Goal: Task Accomplishment & Management: Use online tool/utility

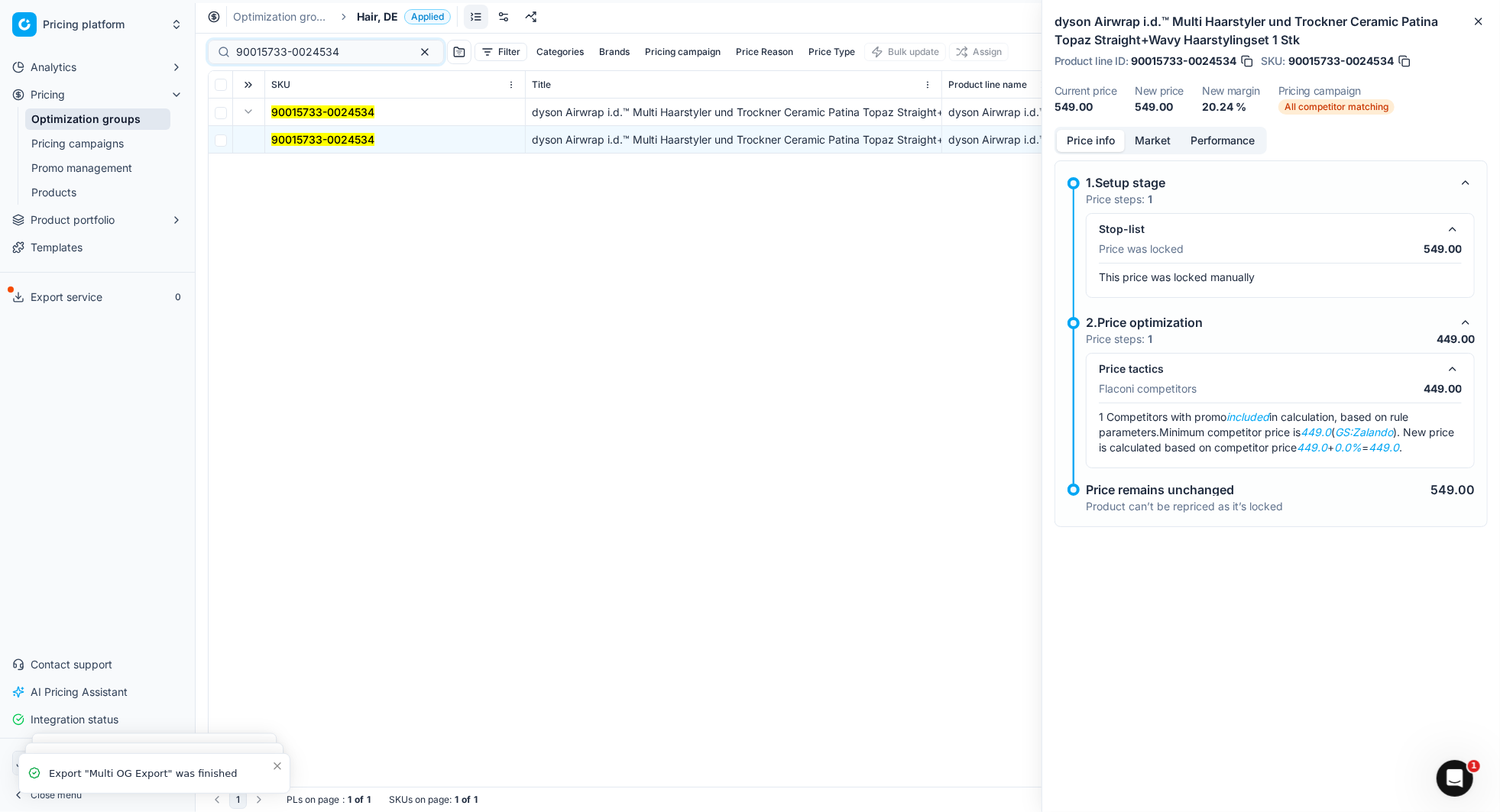
scroll to position [0, 729]
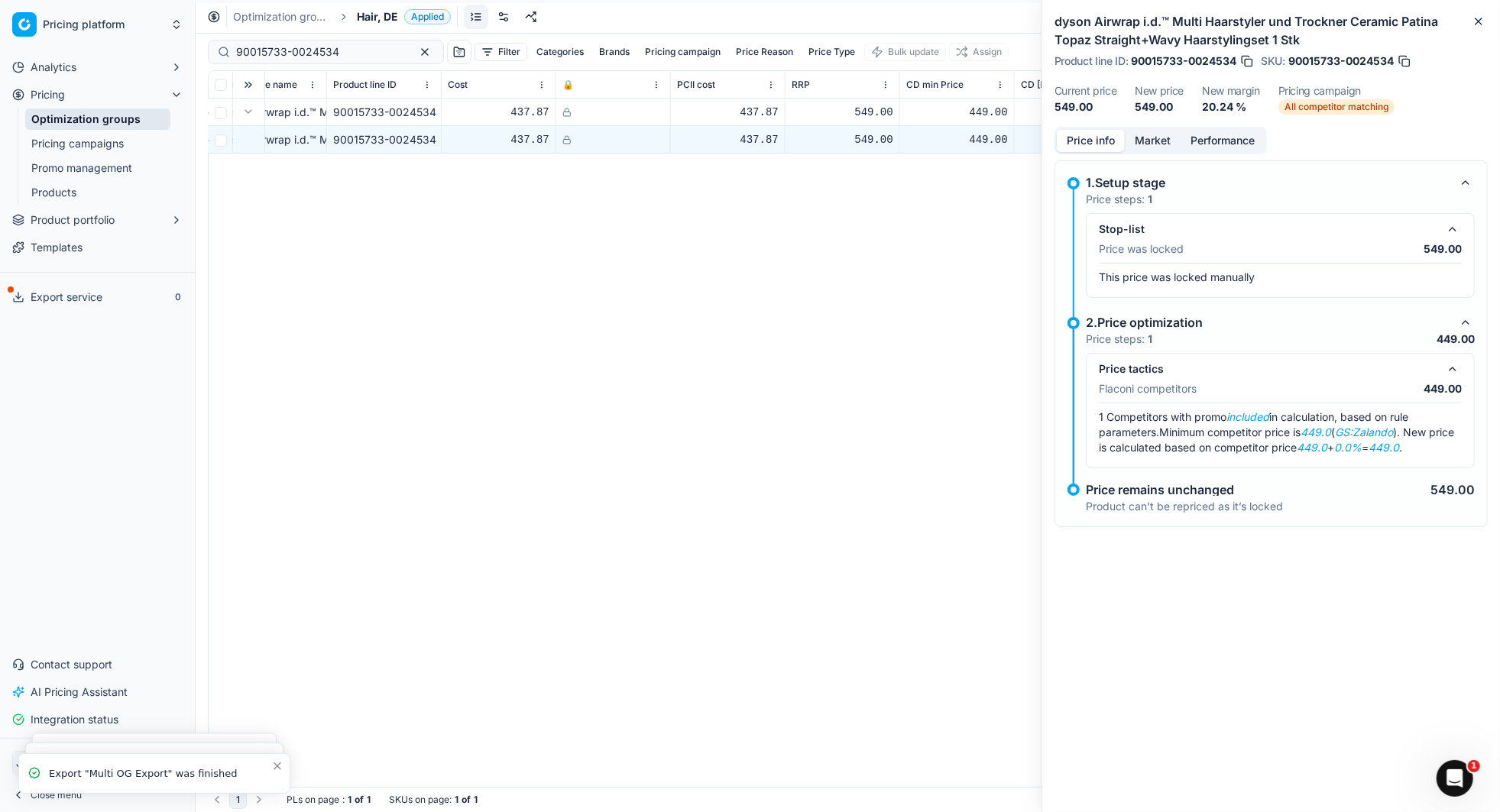
click at [92, 116] on link "Optimization groups" at bounding box center [98, 118] width 145 height 21
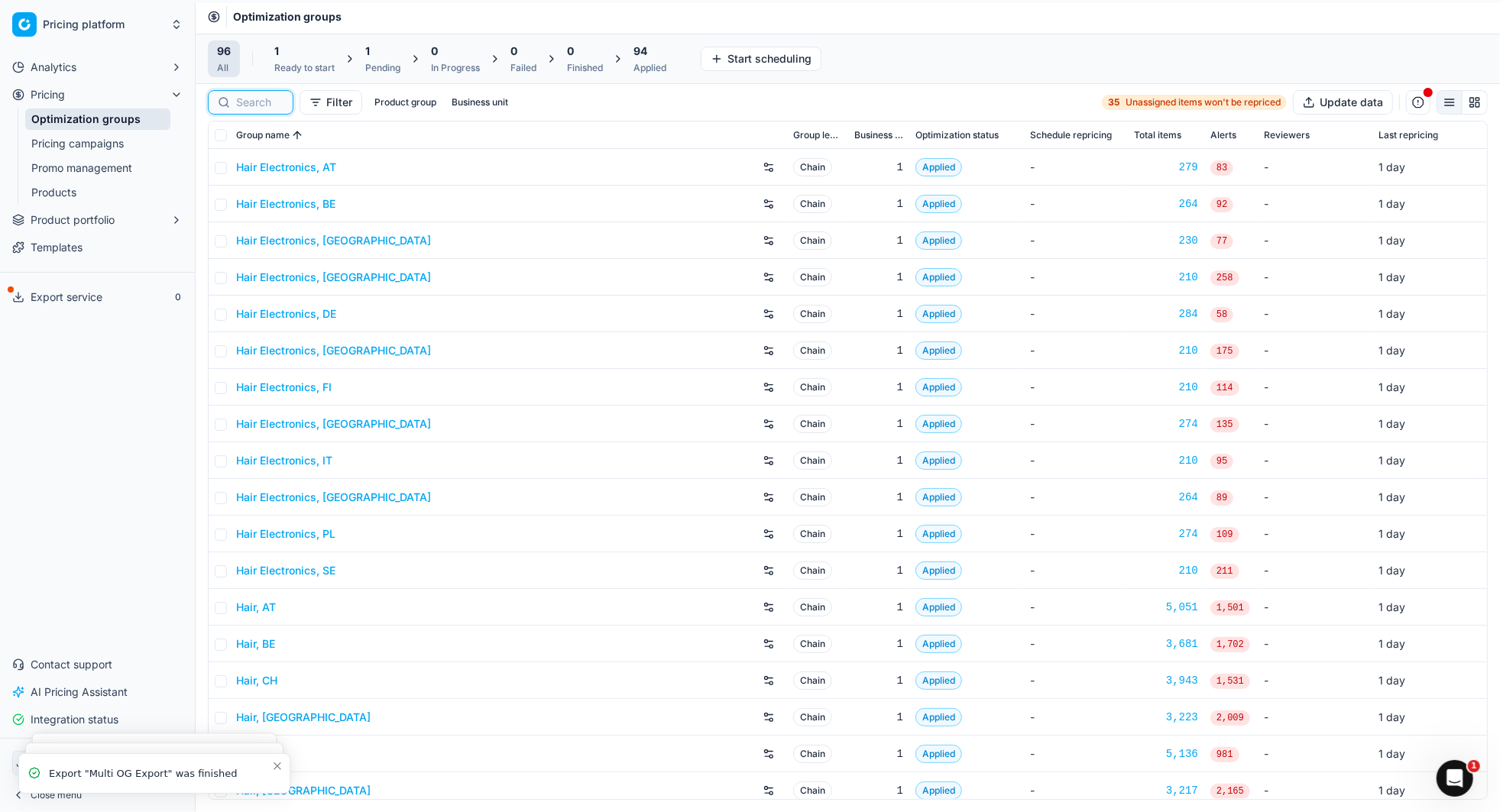
click at [254, 107] on input at bounding box center [260, 102] width 47 height 15
click at [221, 136] on input "checkbox" at bounding box center [220, 135] width 12 height 12
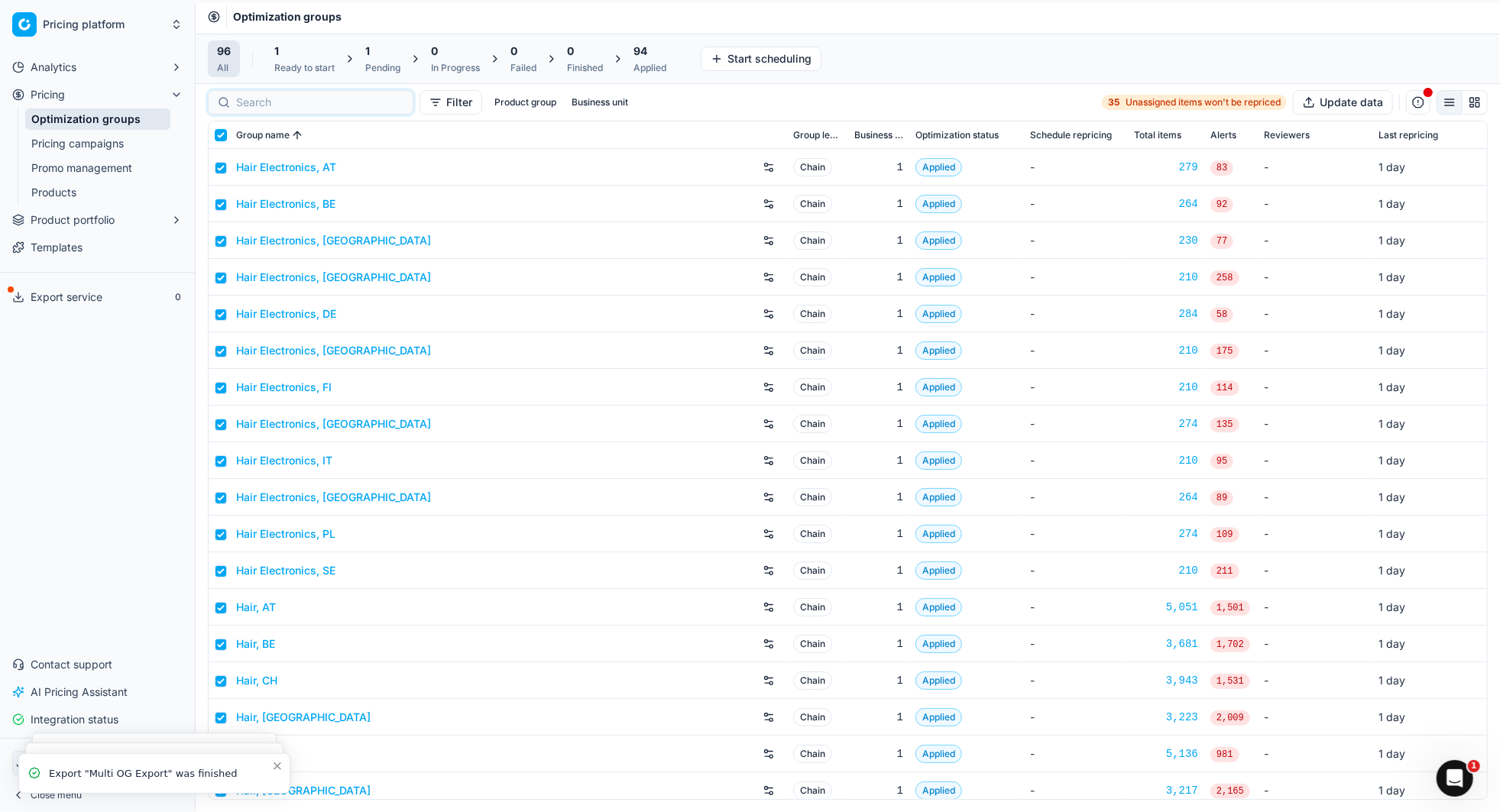
checkbox input "true"
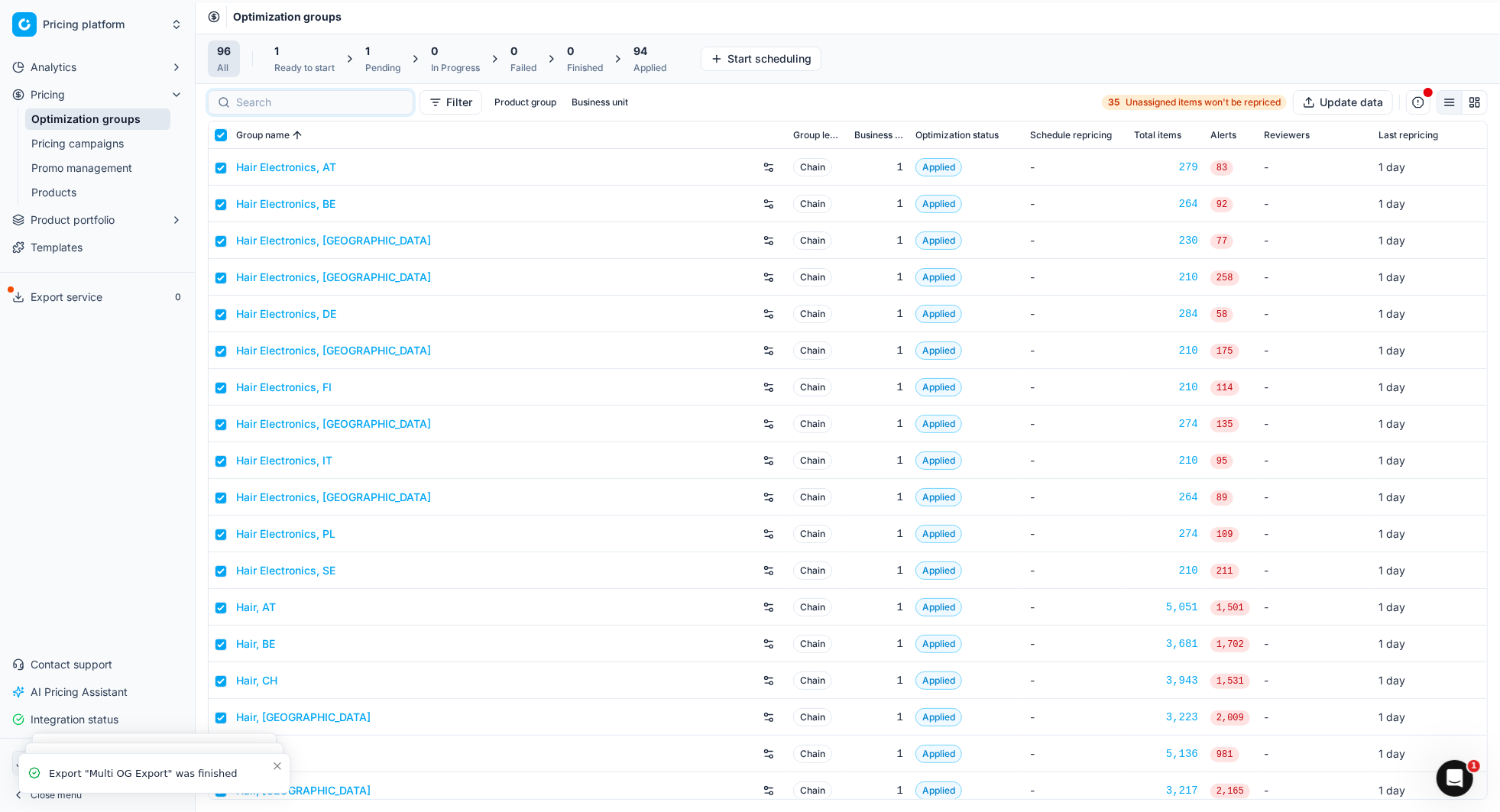
checkbox input "true"
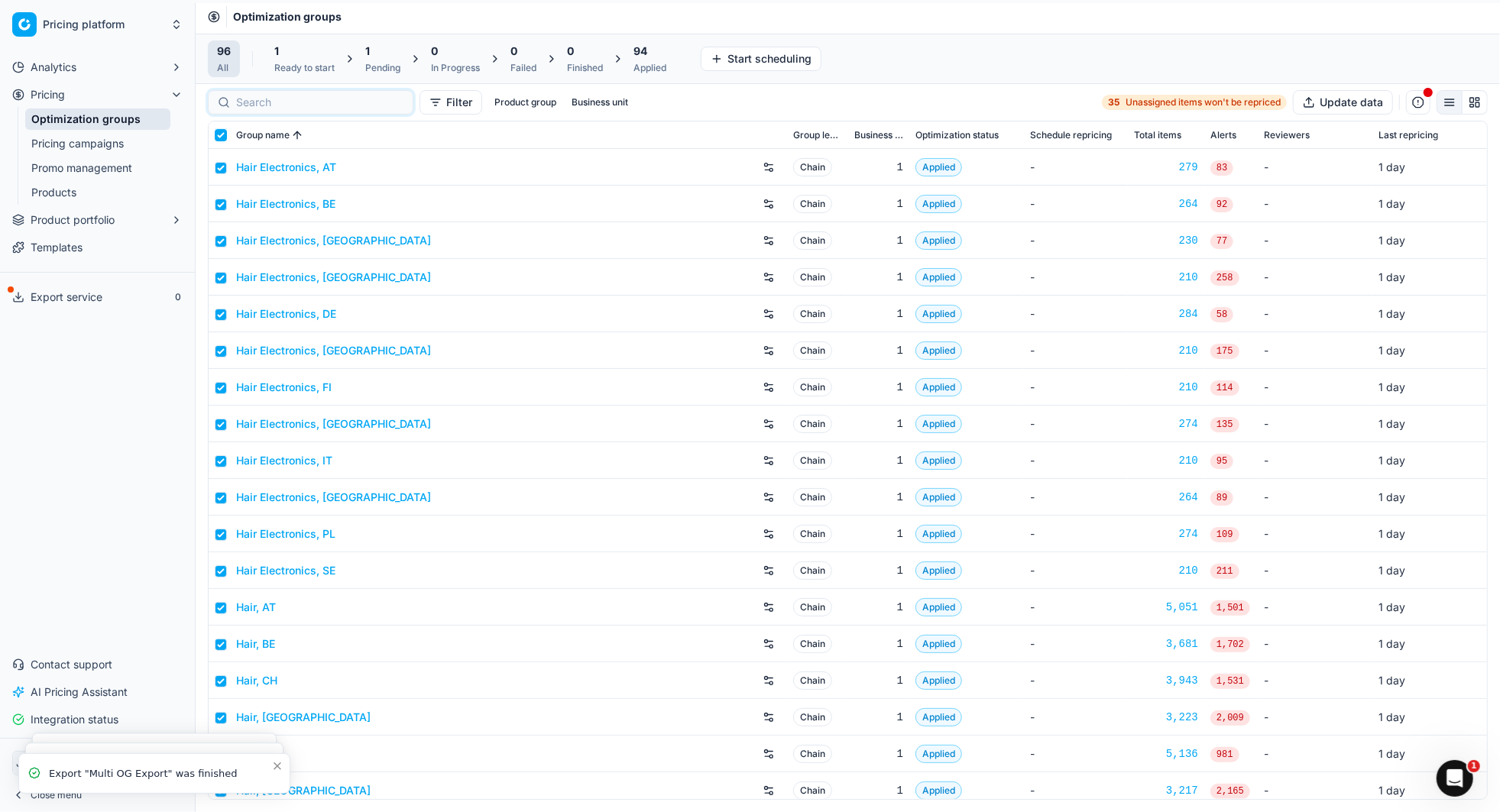
checkbox input "true"
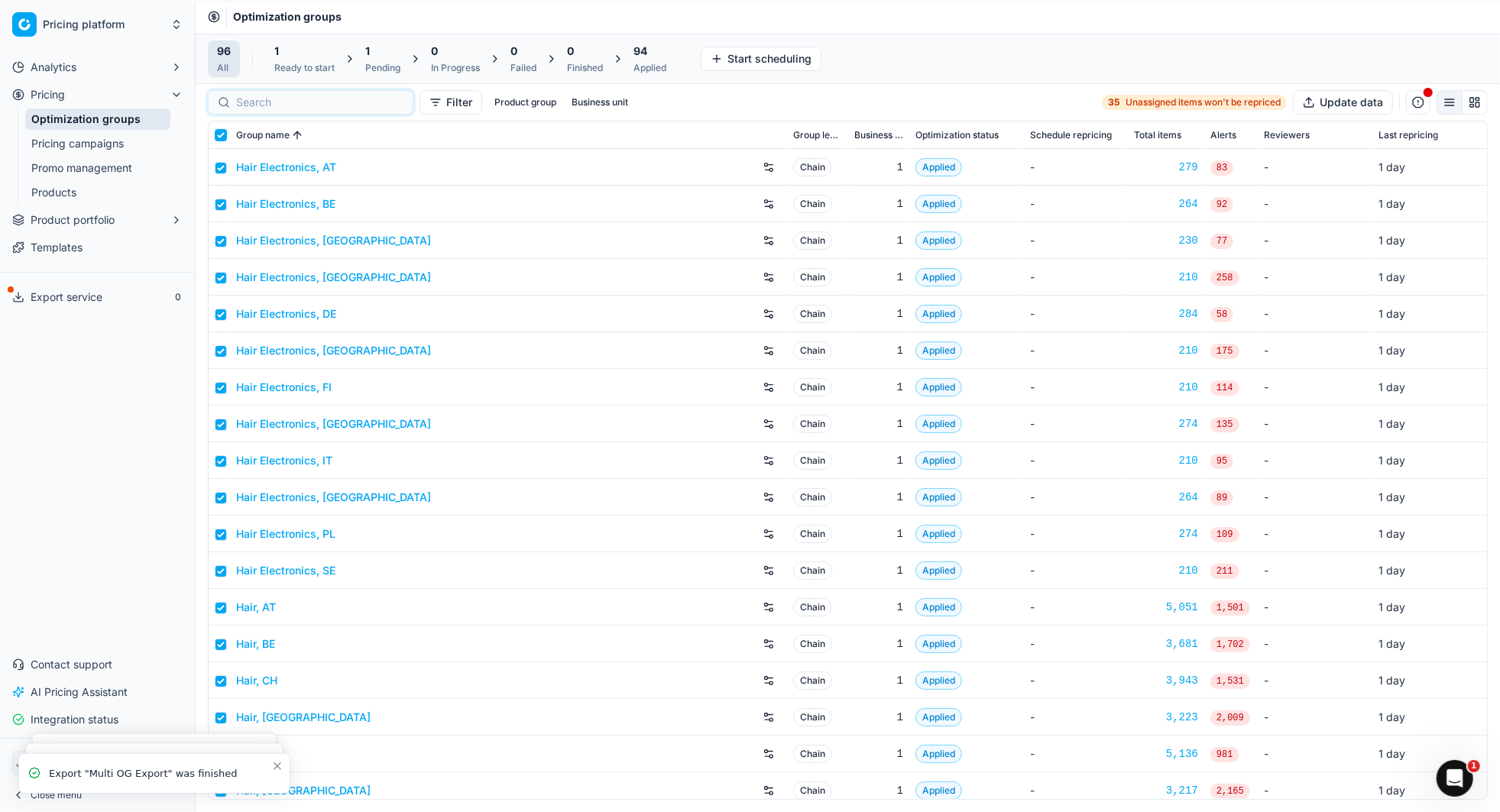
checkbox input "true"
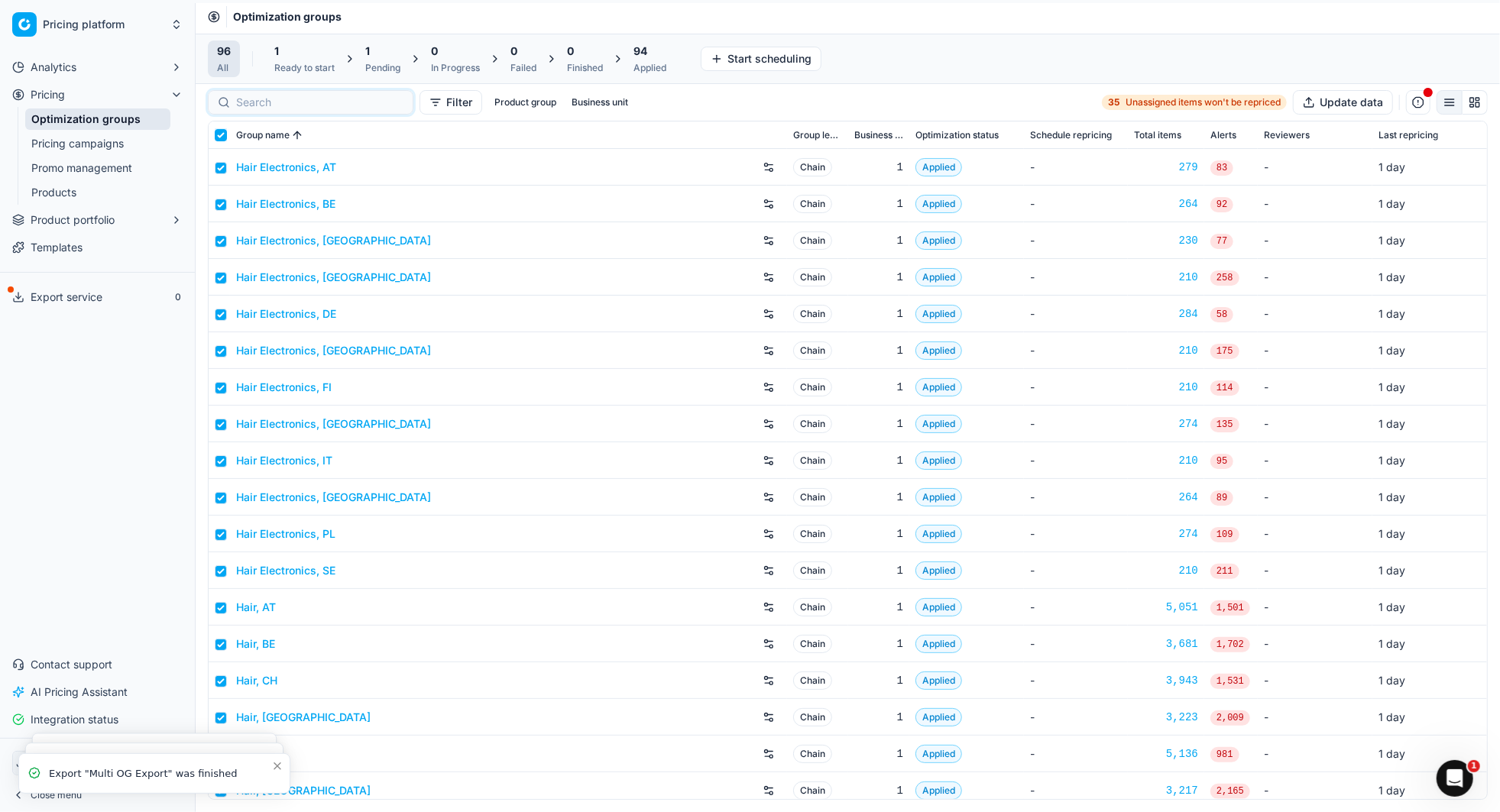
checkbox input "true"
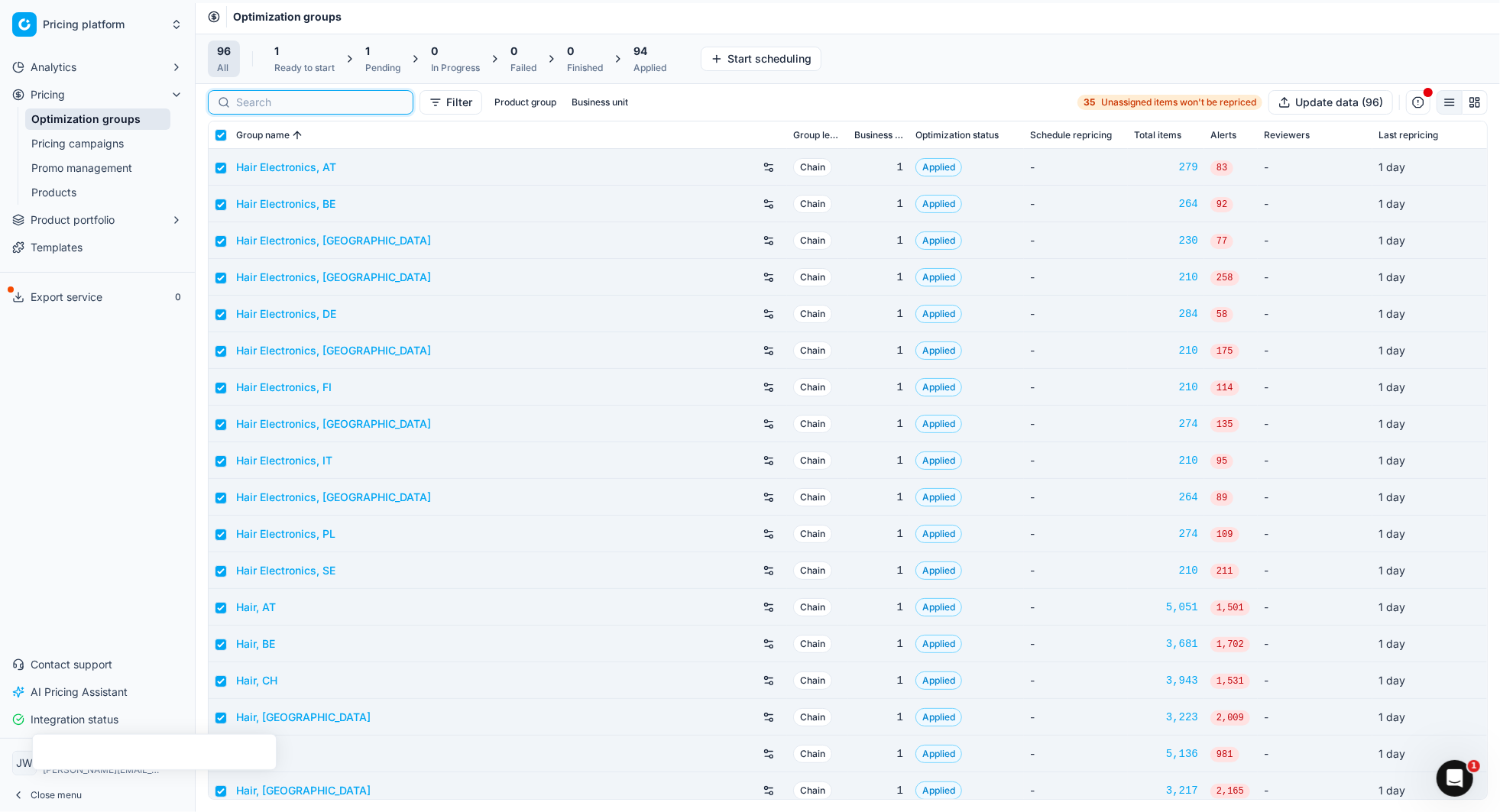
click at [245, 107] on input at bounding box center [320, 102] width 167 height 15
click at [219, 138] on input "checkbox" at bounding box center [220, 135] width 12 height 12
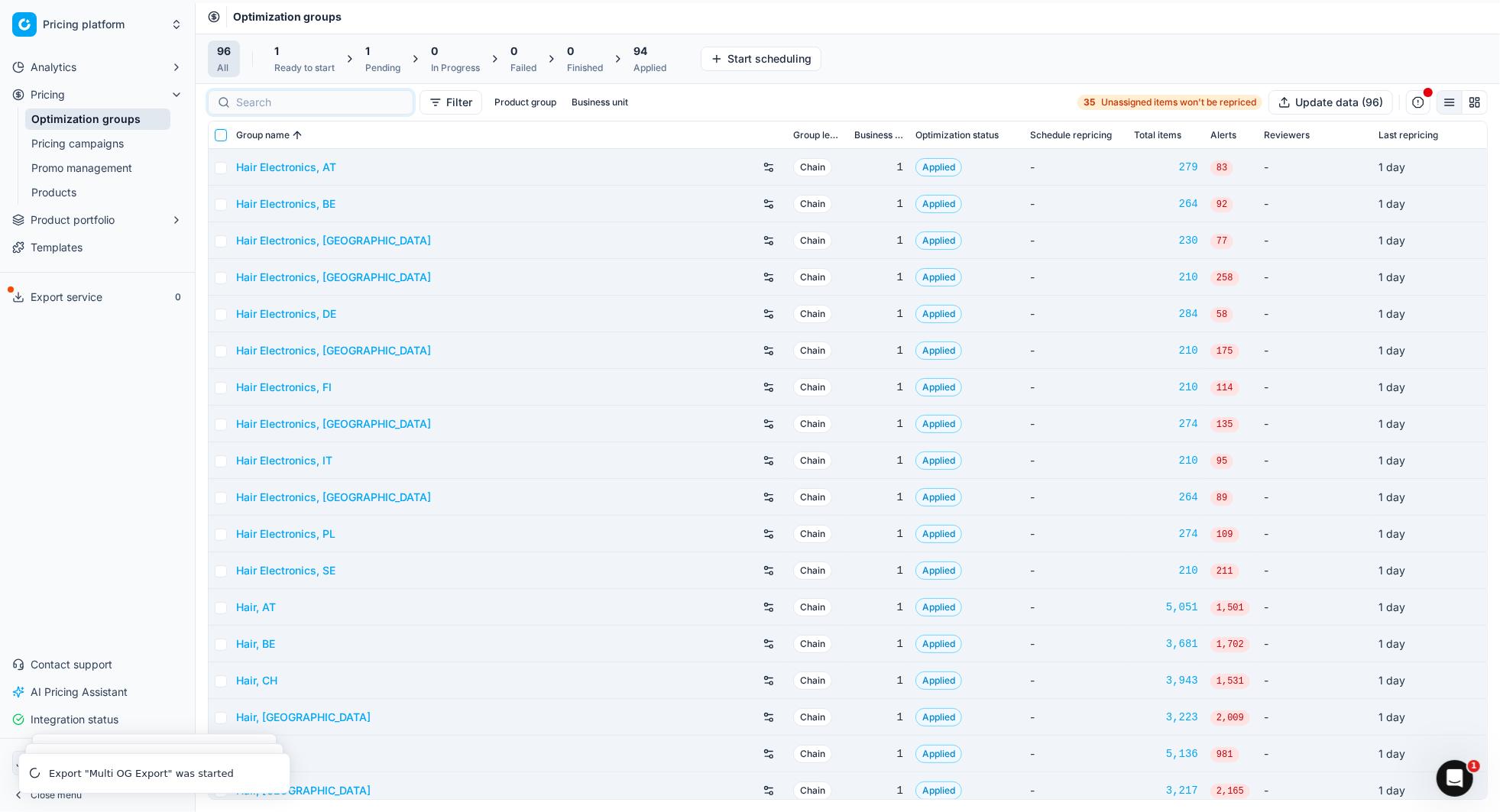
checkbox input "false"
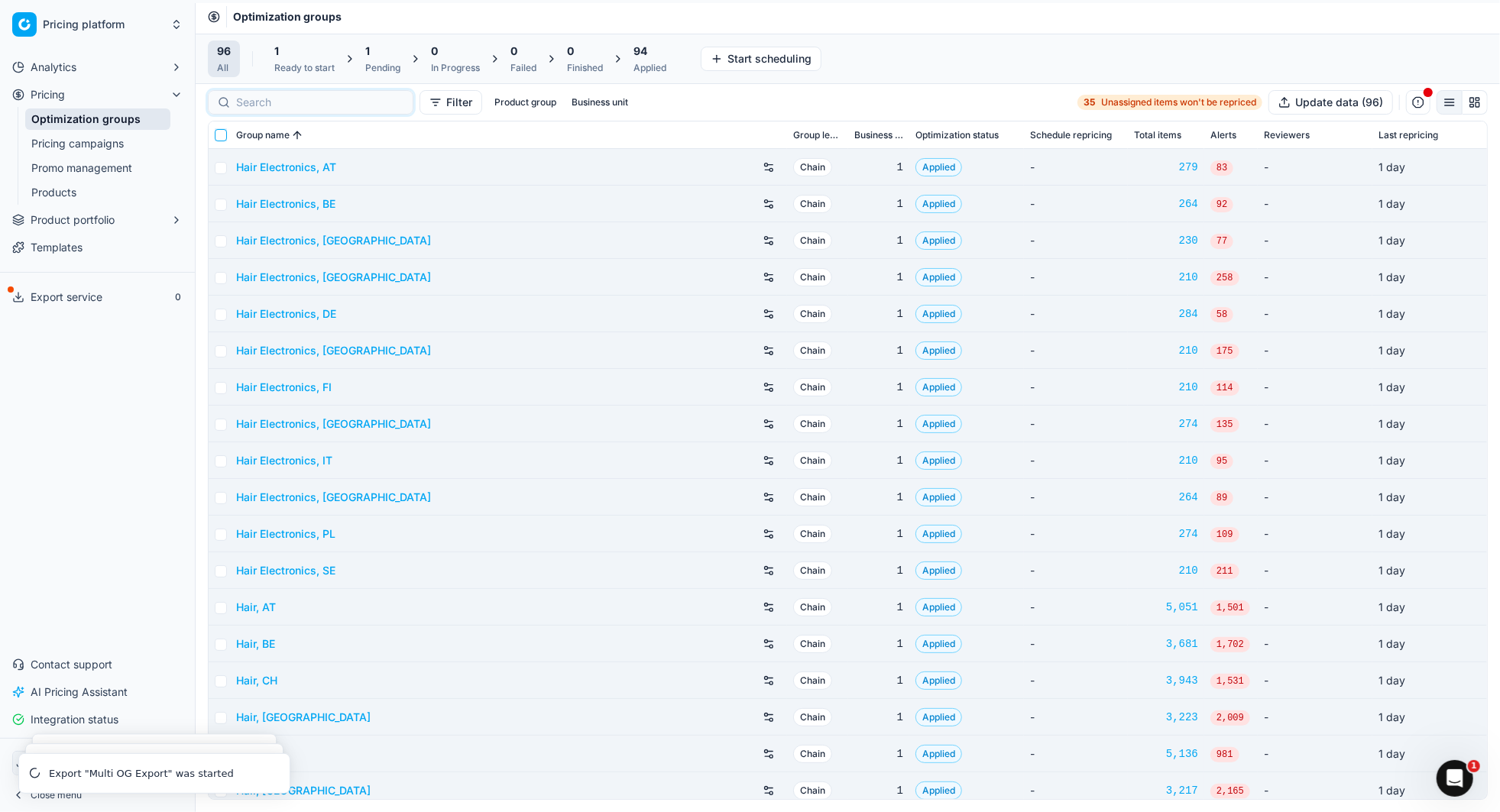
checkbox input "false"
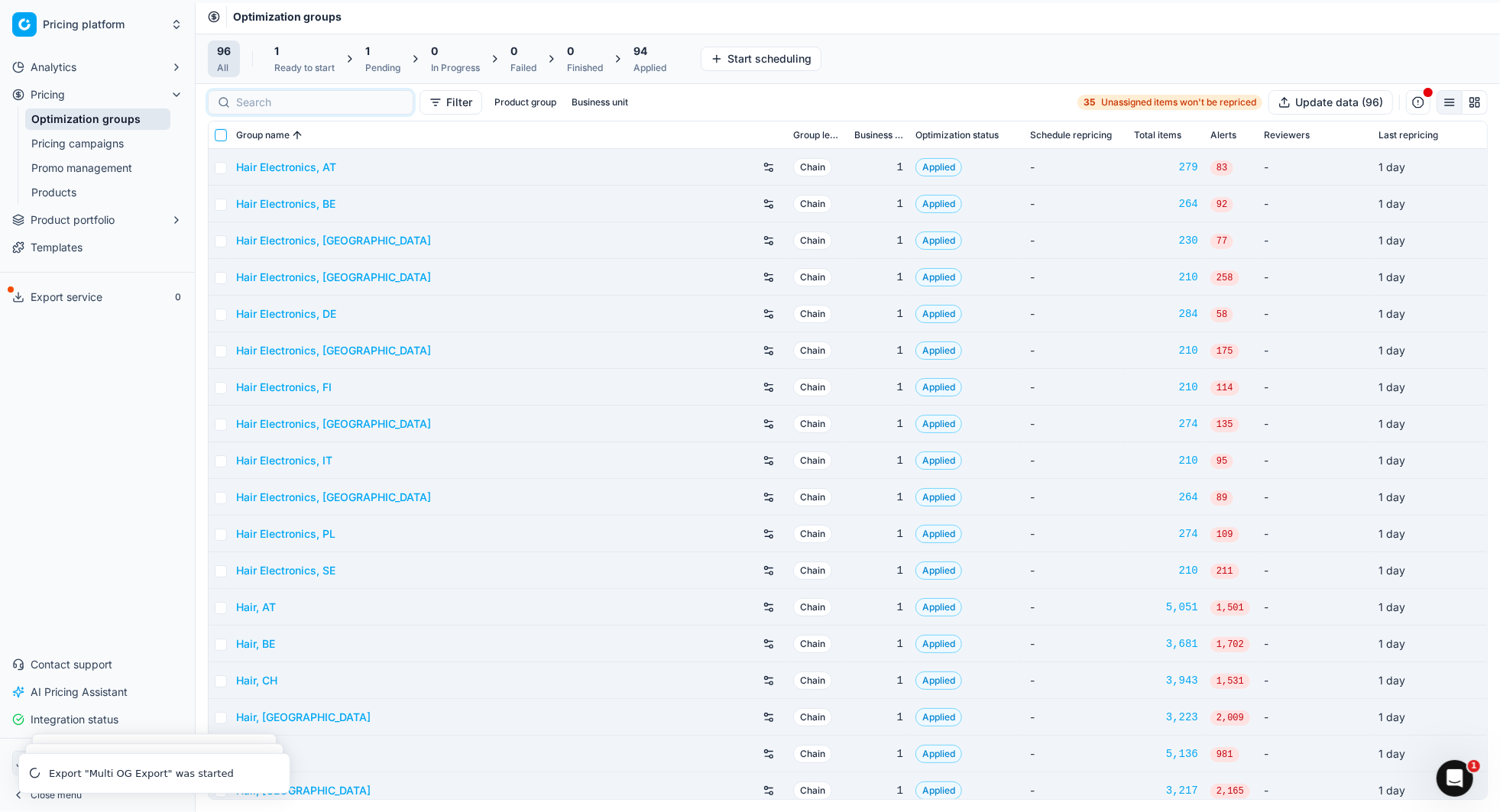
checkbox input "false"
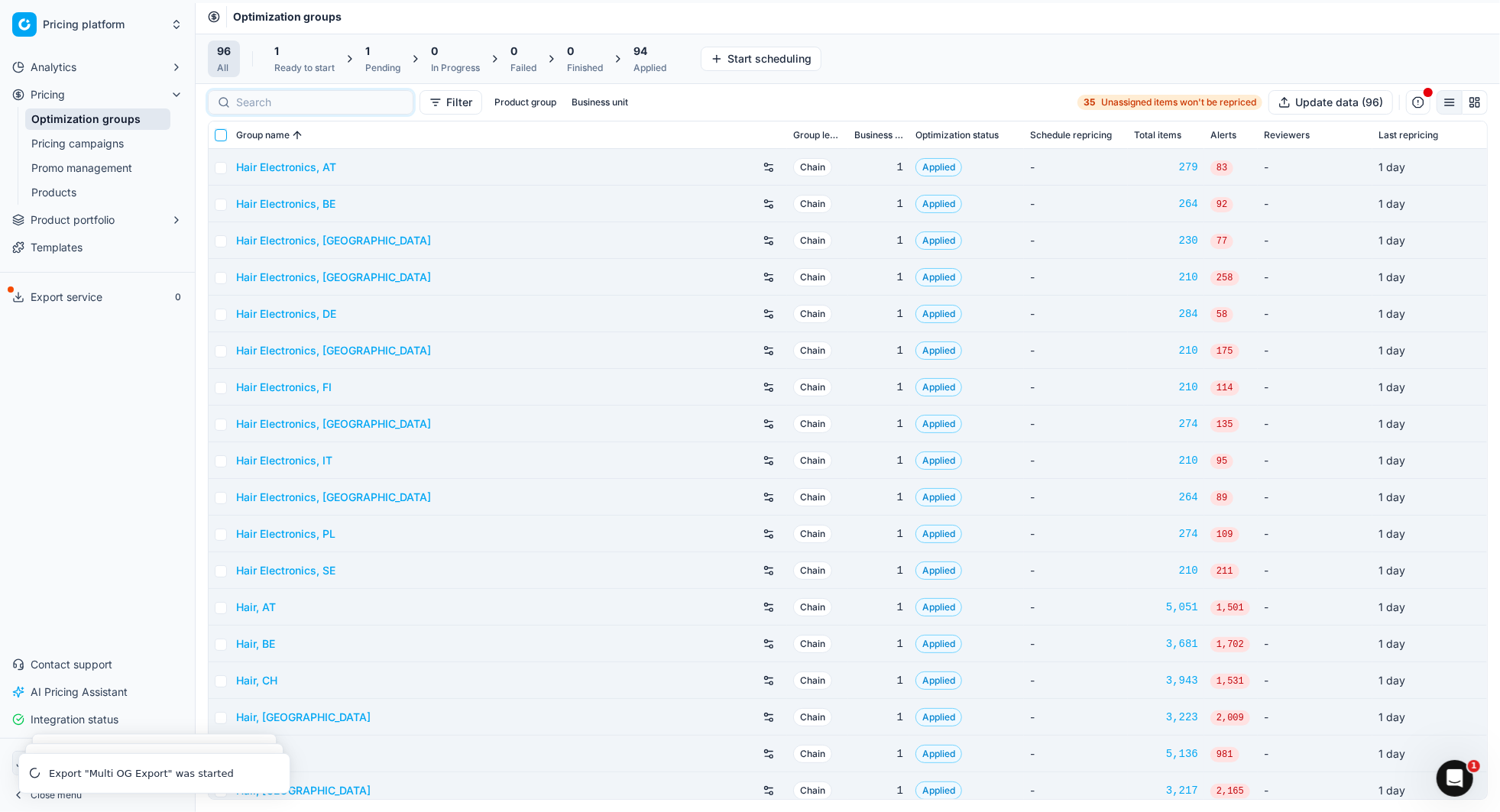
checkbox input "false"
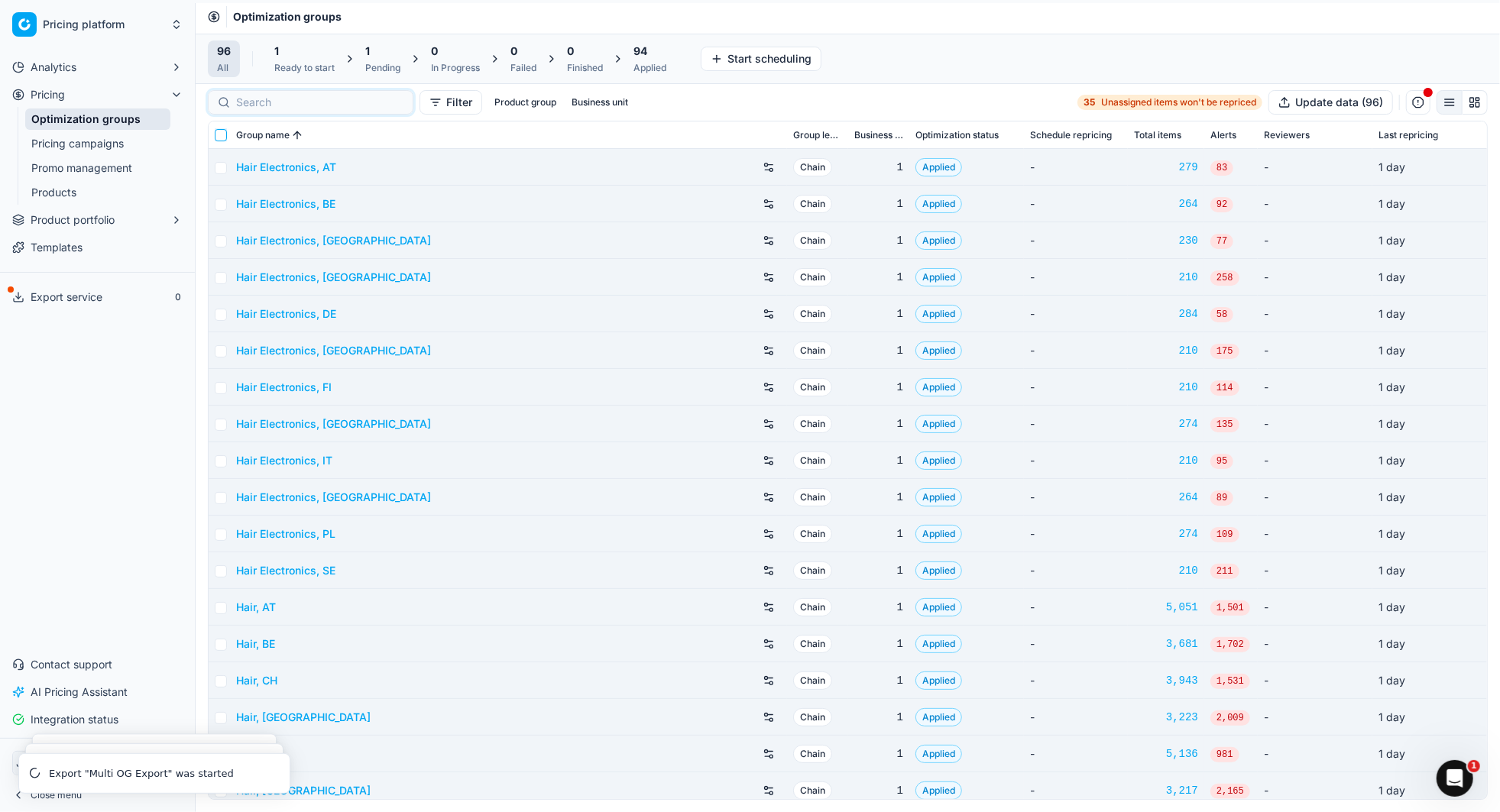
checkbox input "false"
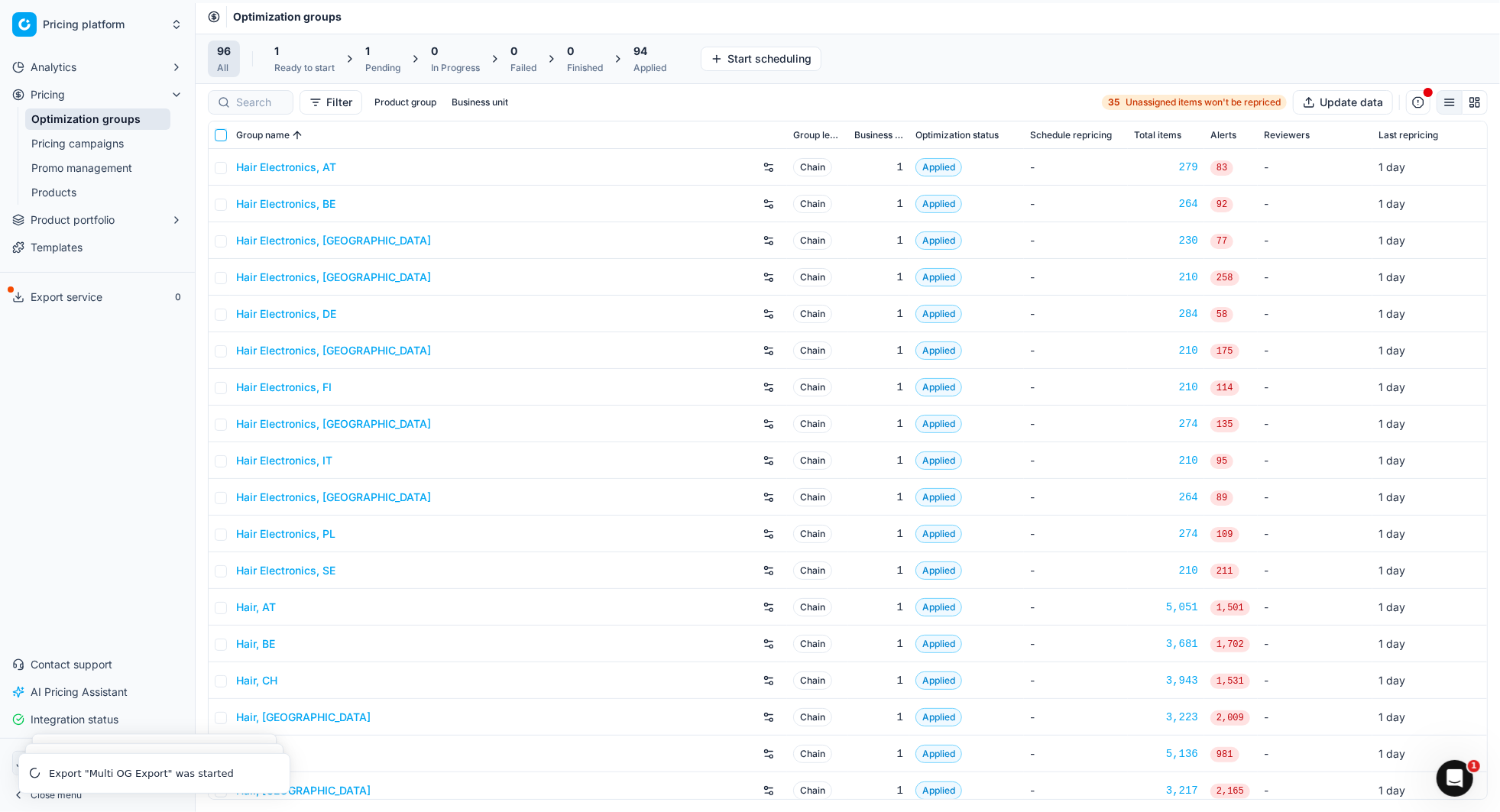
click at [217, 136] on input "checkbox" at bounding box center [220, 135] width 12 height 12
checkbox input "true"
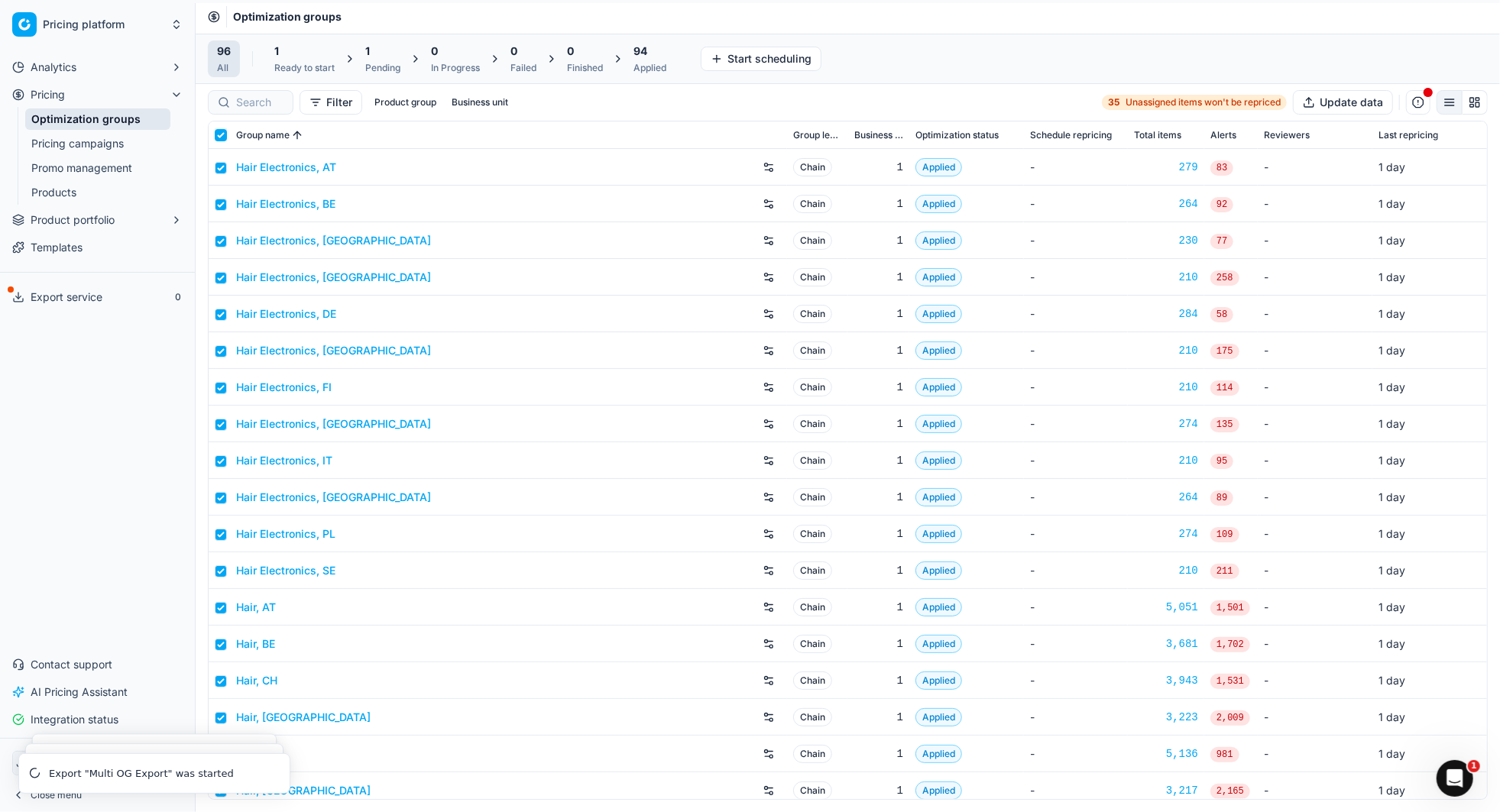
checkbox input "true"
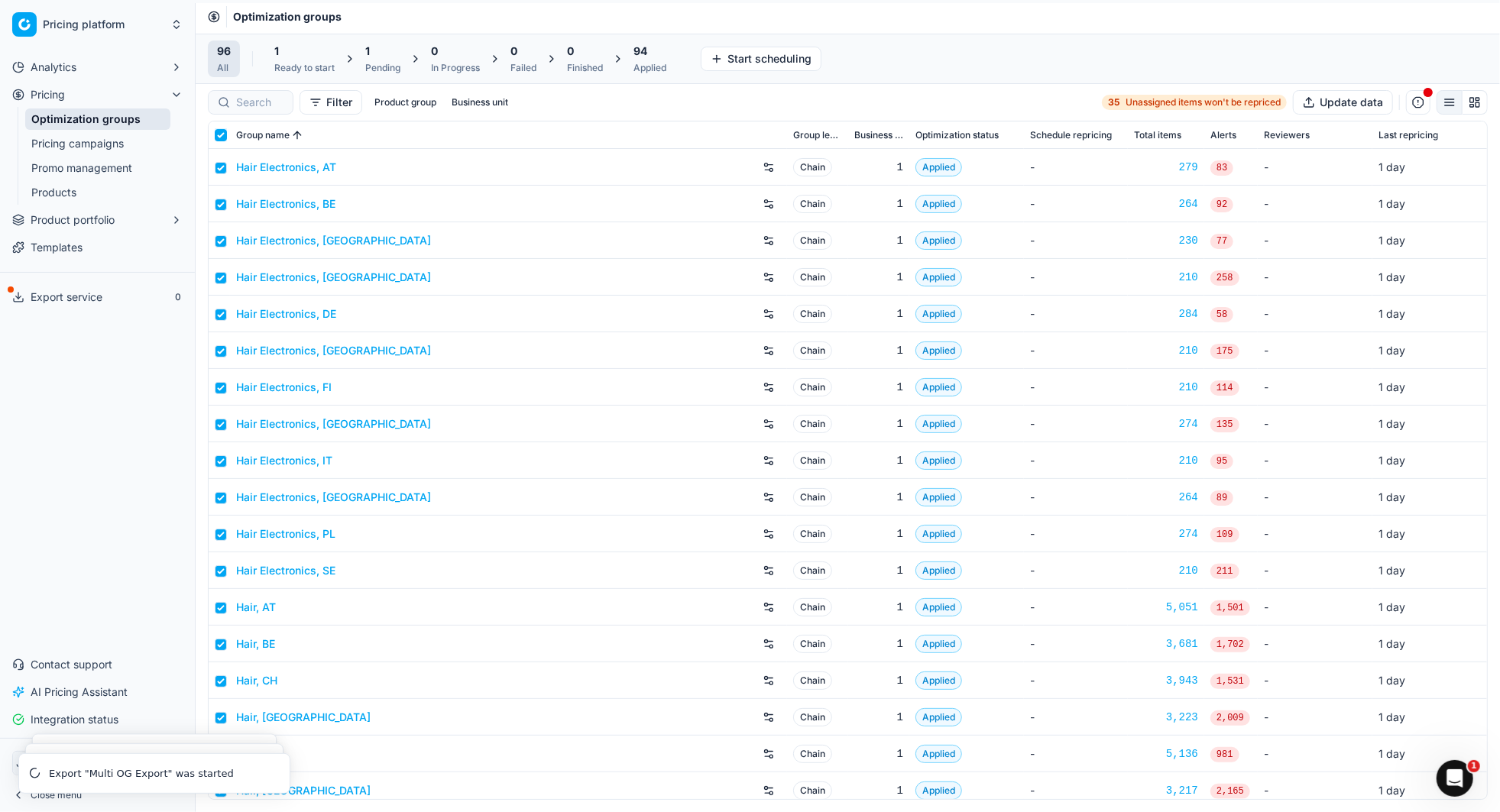
checkbox input "true"
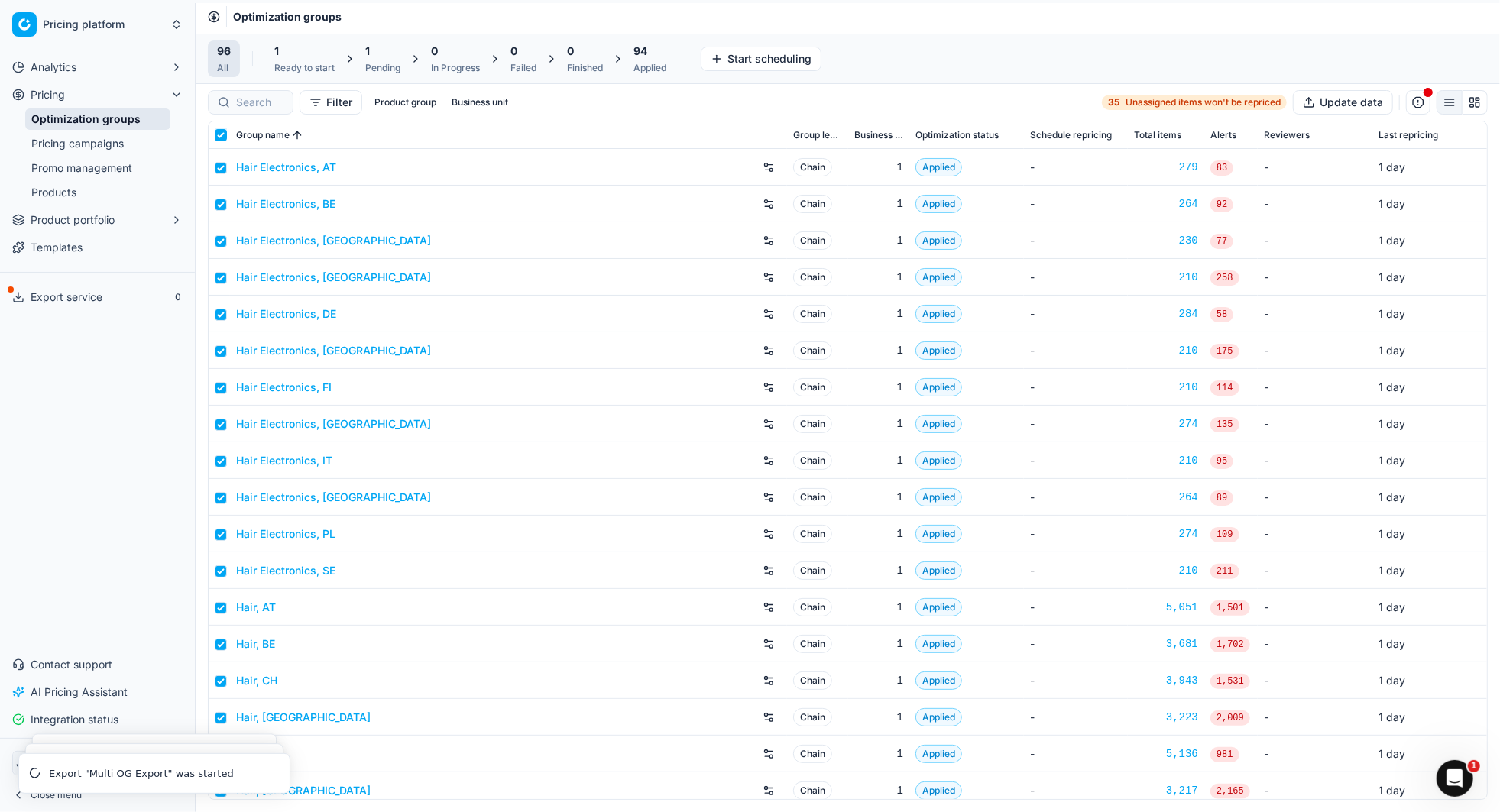
checkbox input "true"
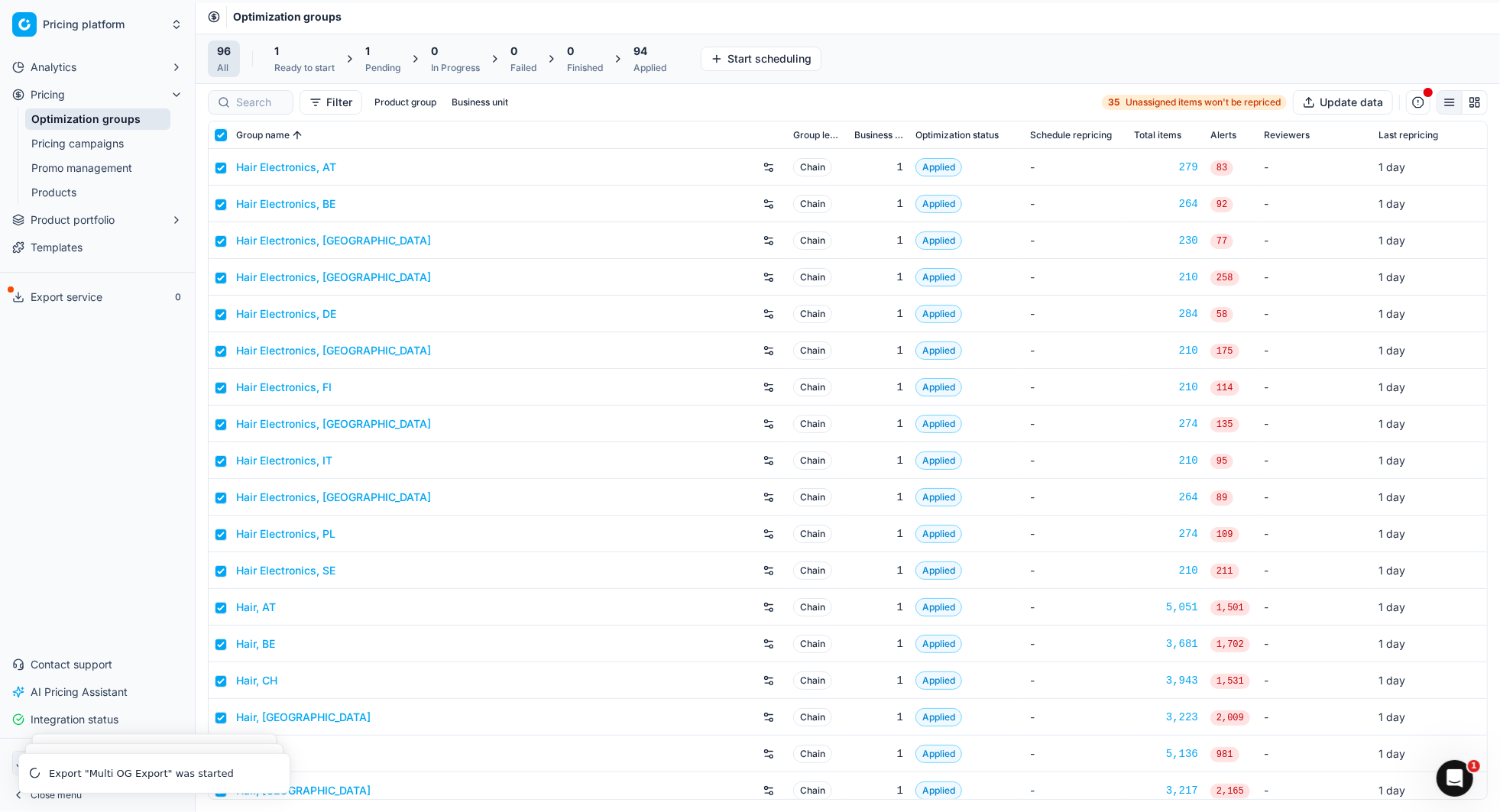
checkbox input "true"
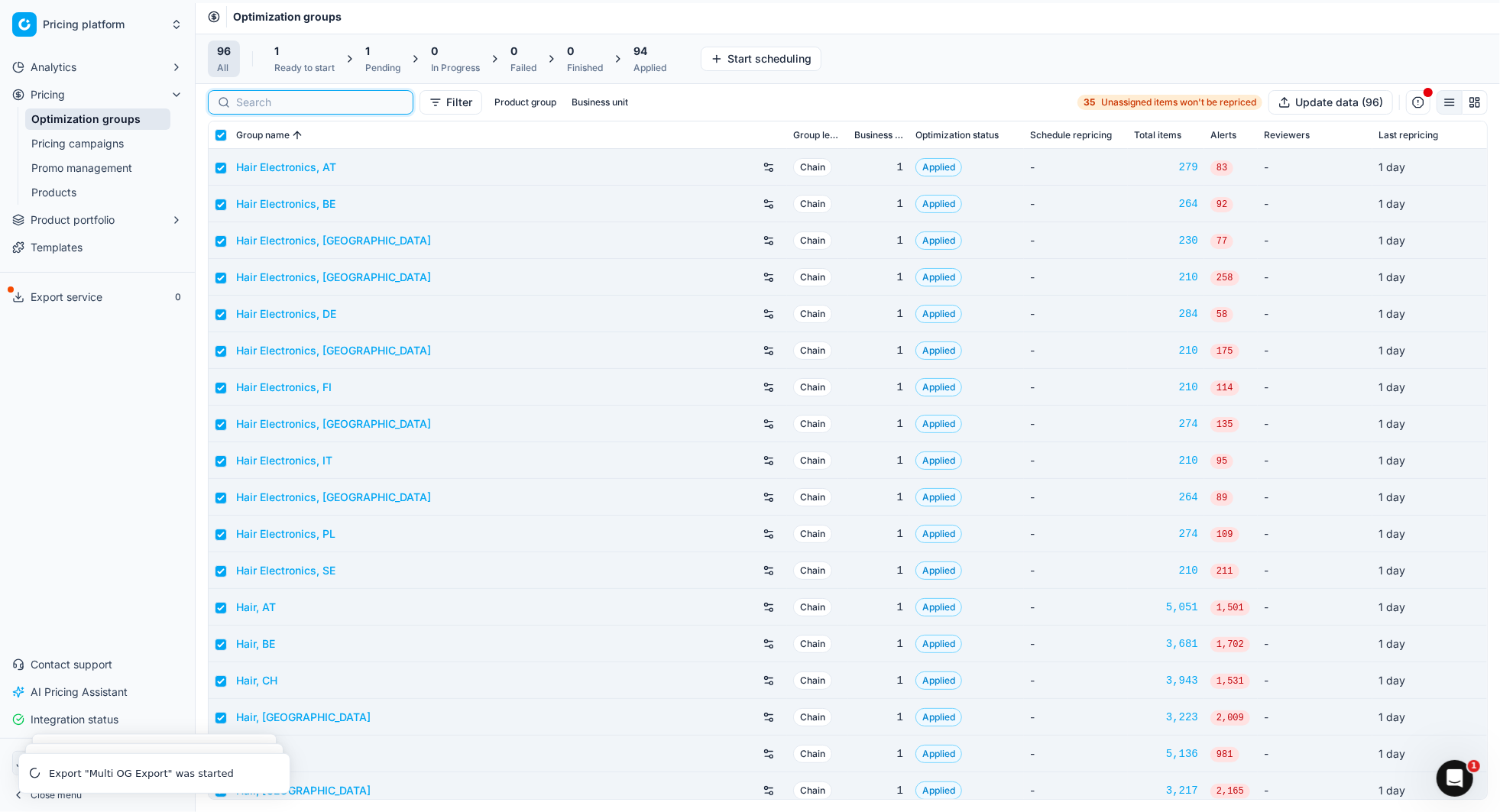
click at [242, 102] on input at bounding box center [320, 102] width 167 height 15
click at [216, 129] on input "checkbox" at bounding box center [220, 135] width 12 height 12
checkbox input "false"
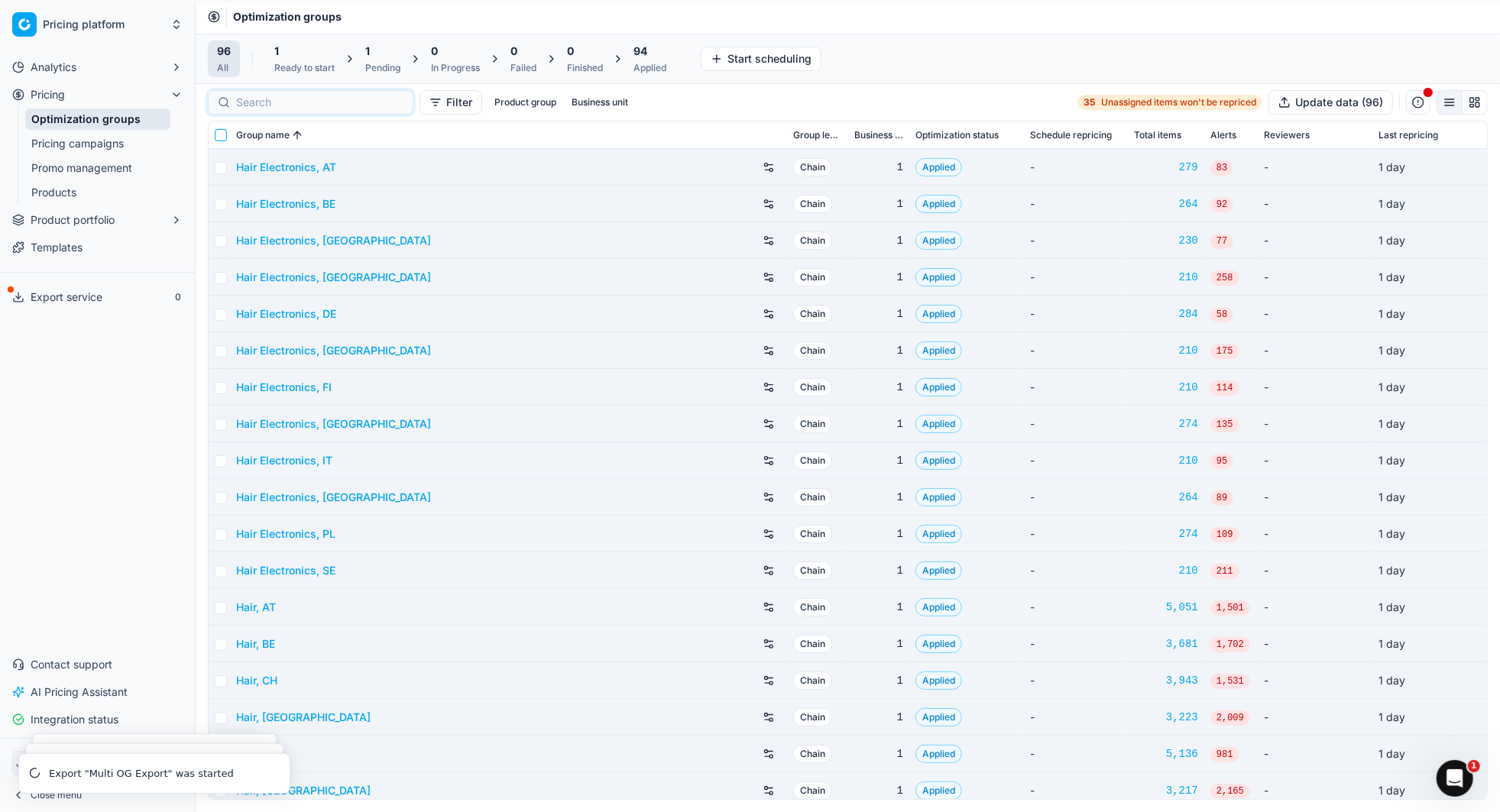
checkbox input "false"
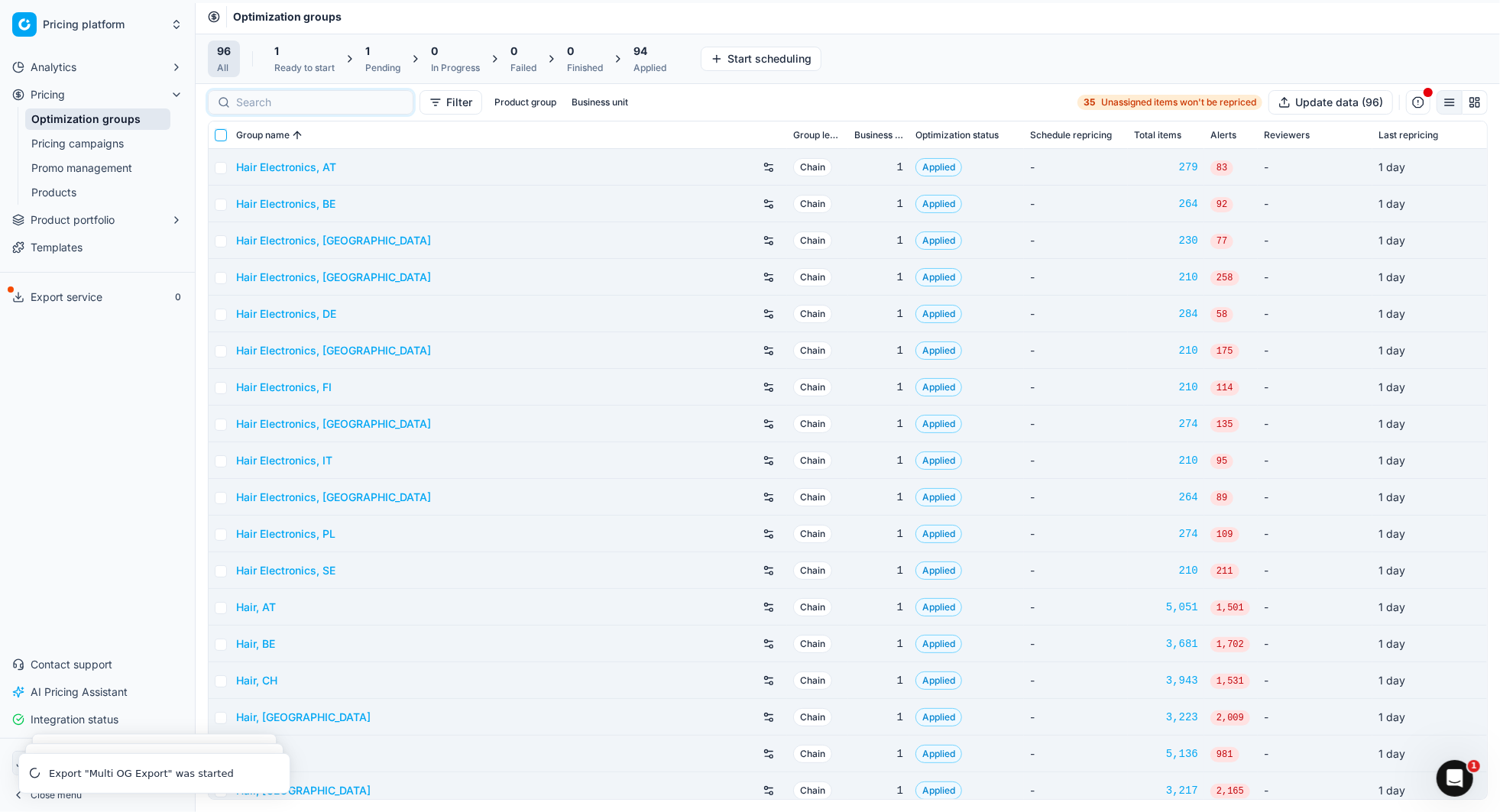
checkbox input "false"
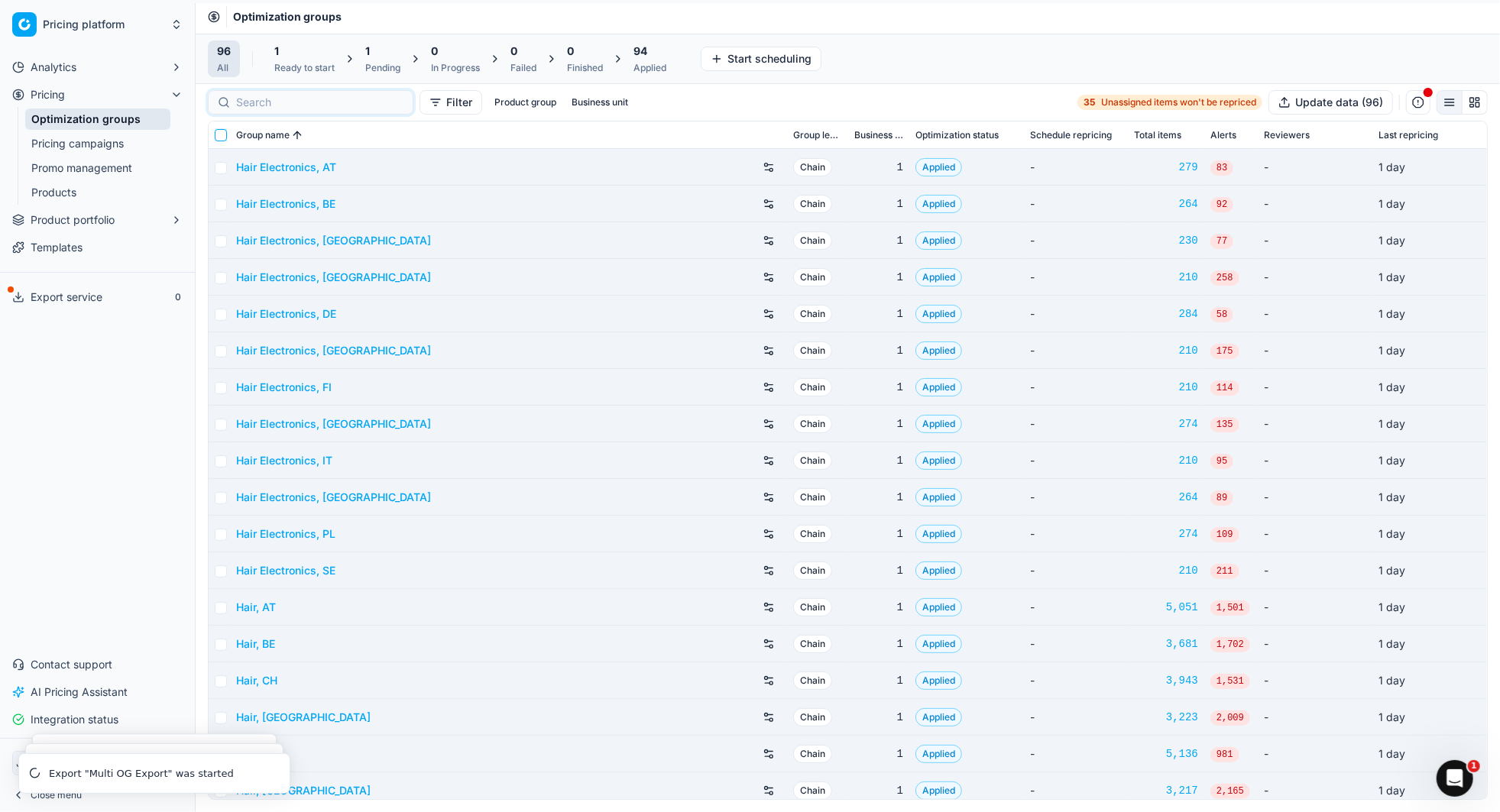
checkbox input "false"
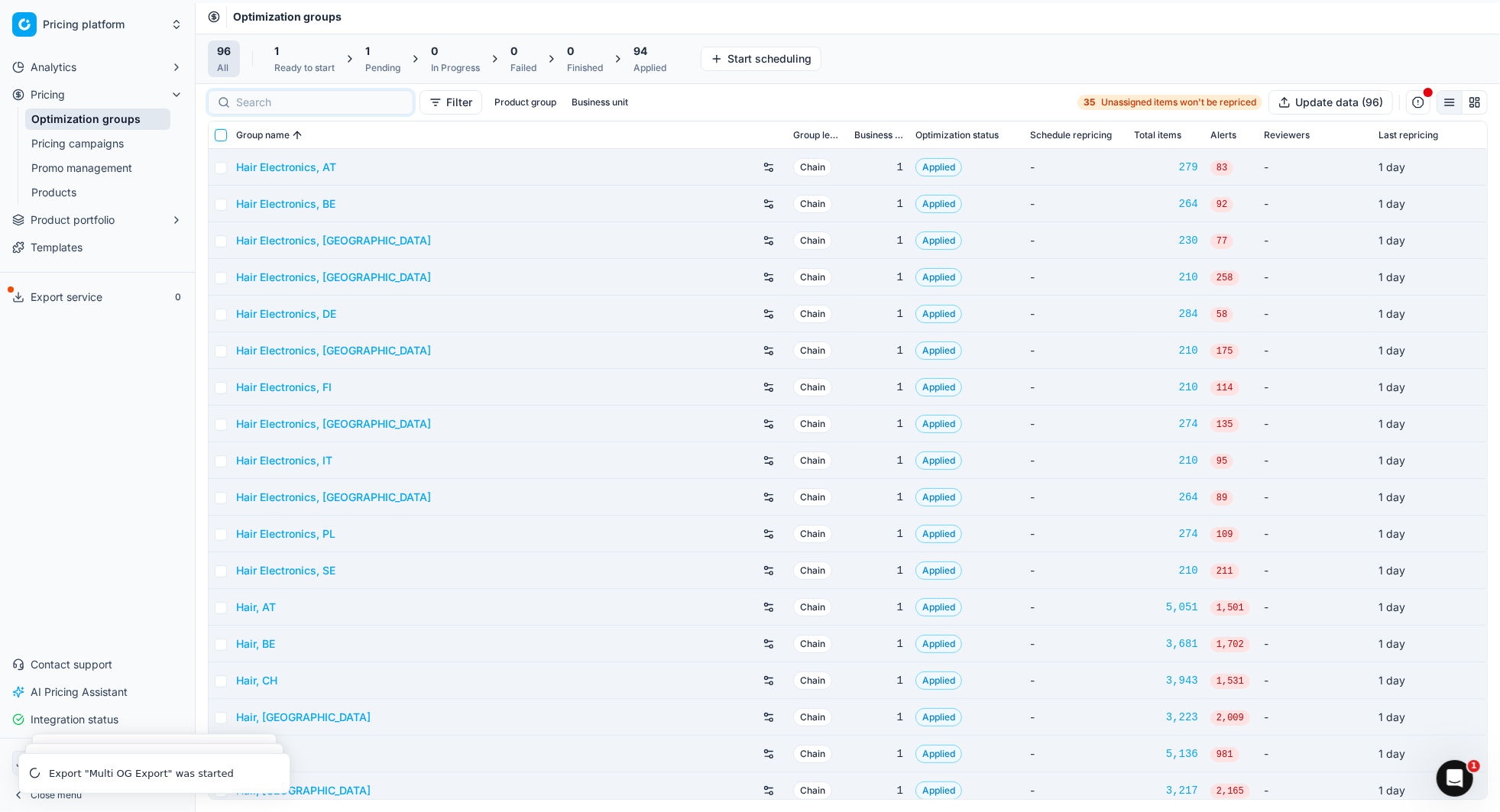
checkbox input "false"
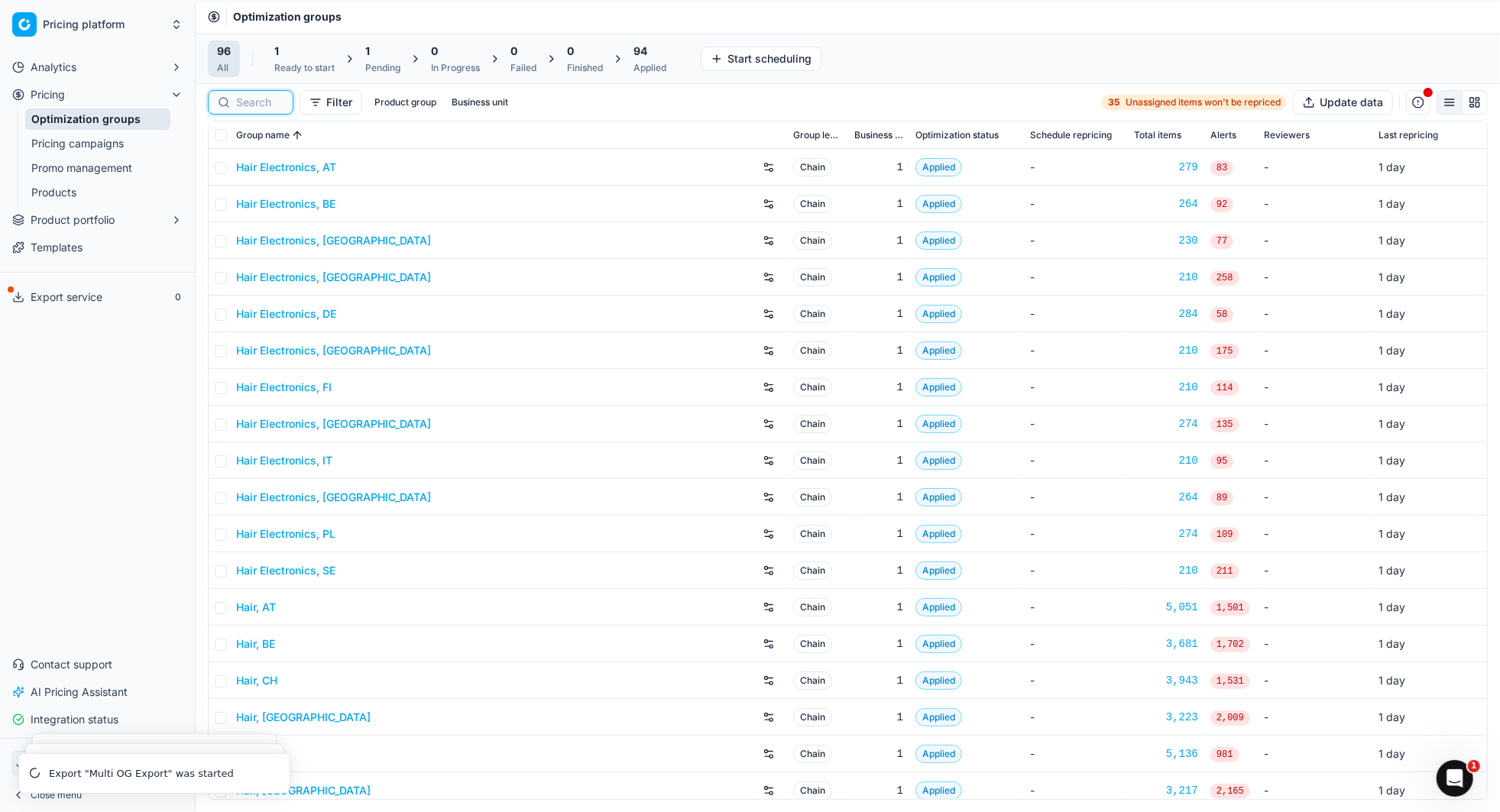
click at [253, 105] on input at bounding box center [260, 102] width 47 height 15
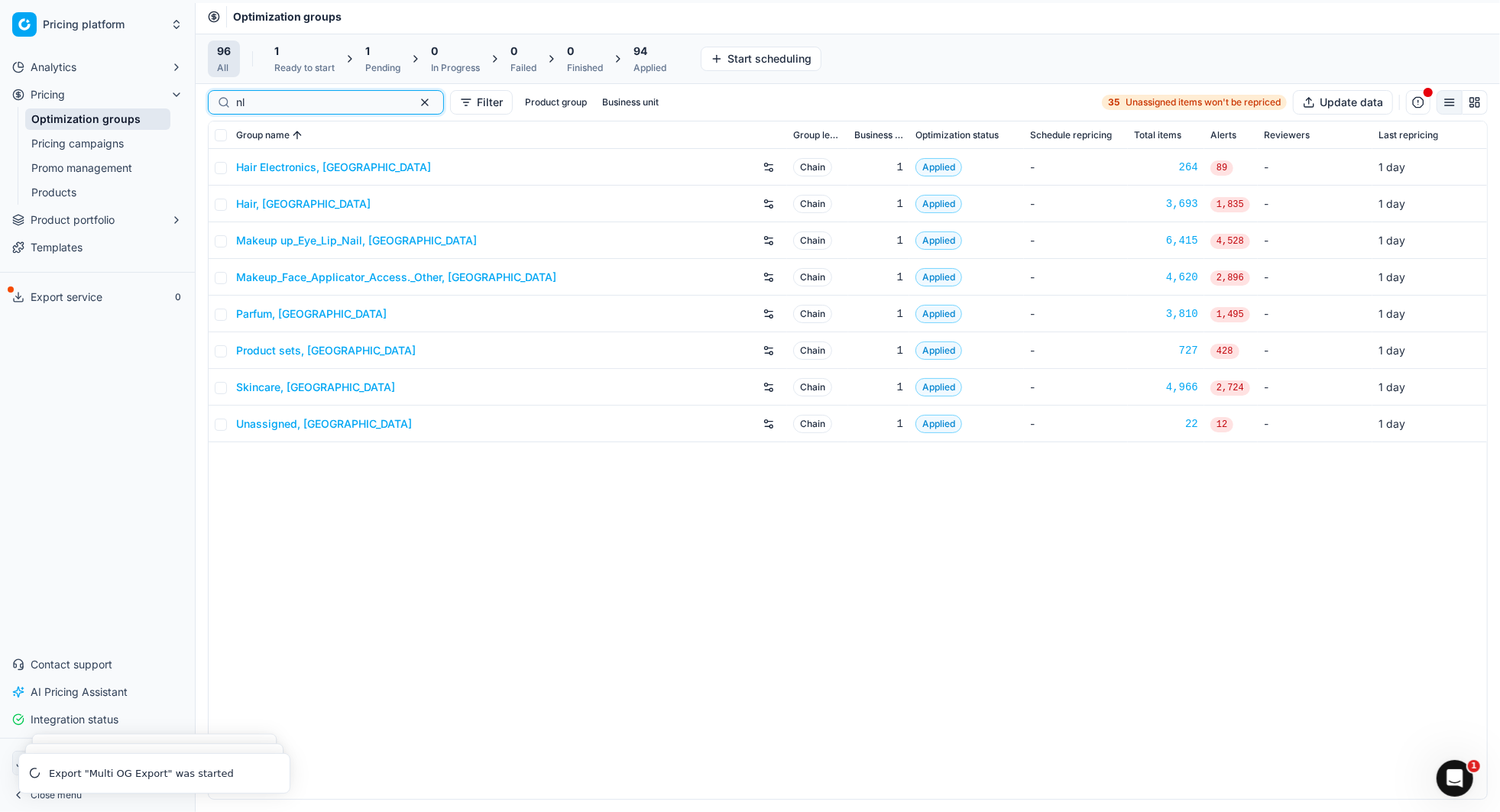
type input "nl"
click at [223, 133] on input "checkbox" at bounding box center [220, 135] width 12 height 12
checkbox input "true"
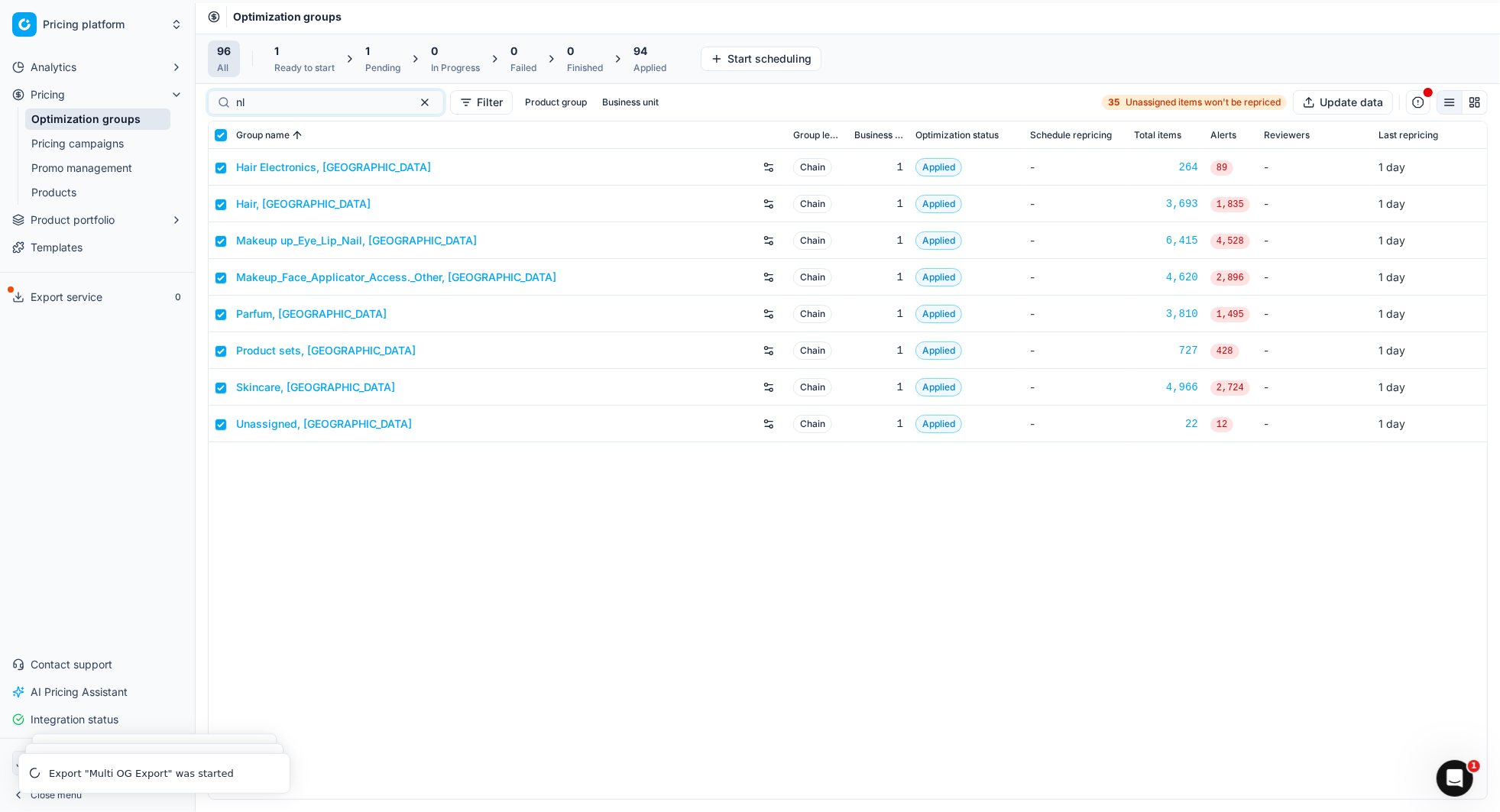
checkbox input "true"
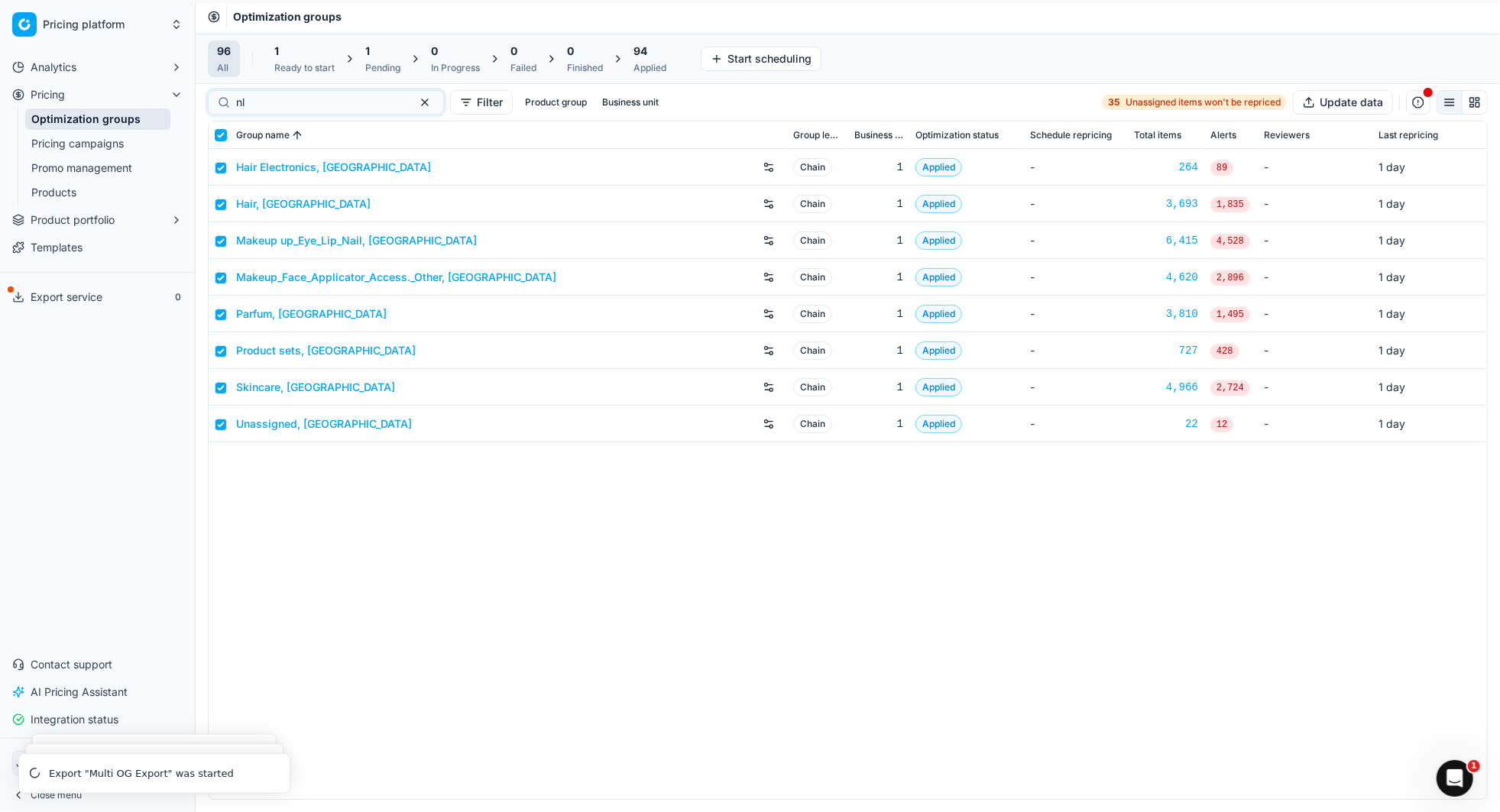
checkbox input "true"
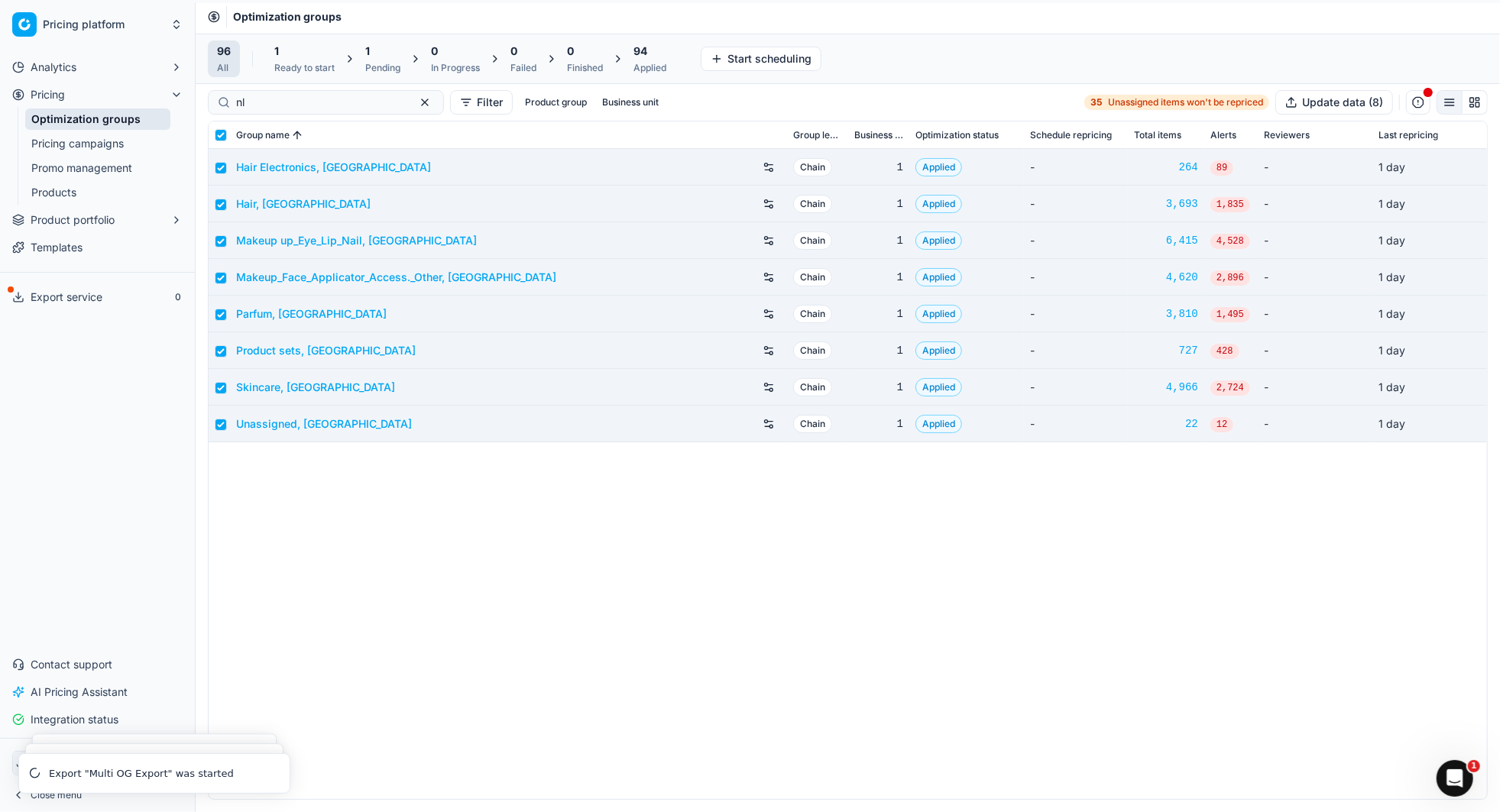
click at [645, 59] on div "94 Applied" at bounding box center [650, 58] width 33 height 31
click at [729, 58] on button "Export prices (8)" at bounding box center [725, 58] width 104 height 24
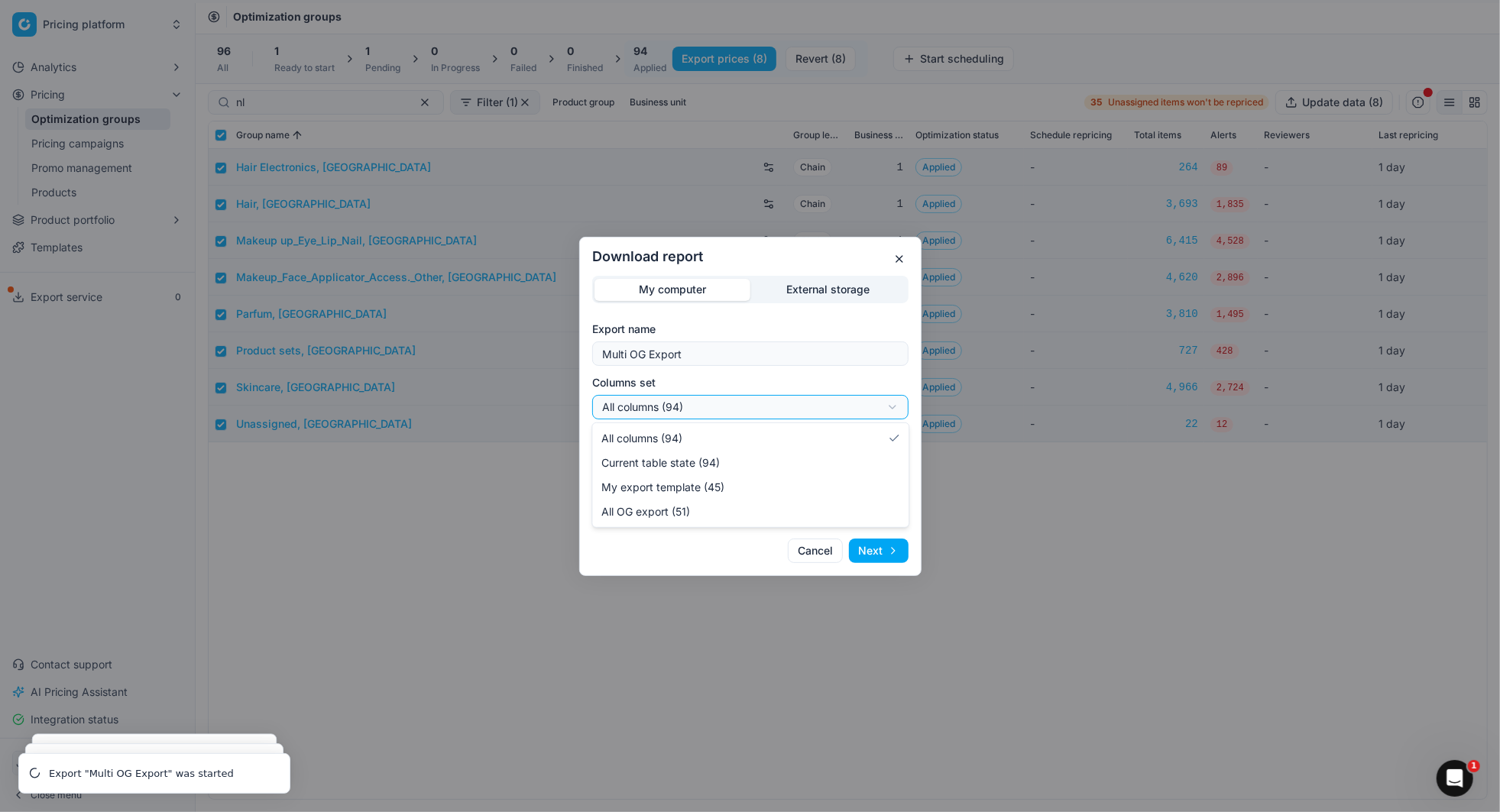
click at [678, 407] on div "Download report My computer External storage Export name Multi OG Export Column…" at bounding box center [750, 406] width 1500 height 812
select select "custom"
click at [697, 455] on div "Download report My computer External storage Export name Multi OG Export Column…" at bounding box center [750, 406] width 1500 height 812
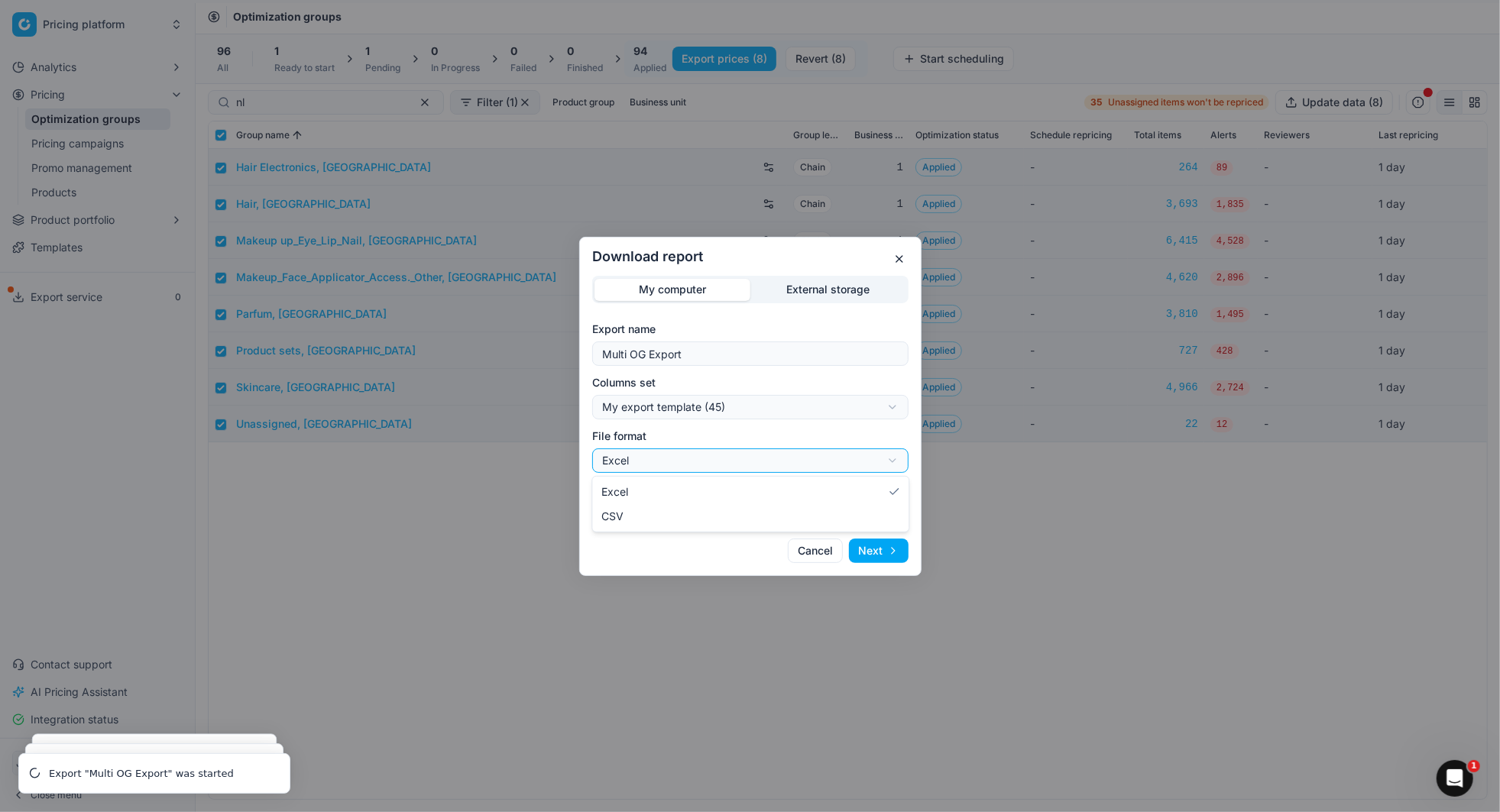
select select "csv"
click at [871, 544] on button "Next" at bounding box center [878, 550] width 59 height 24
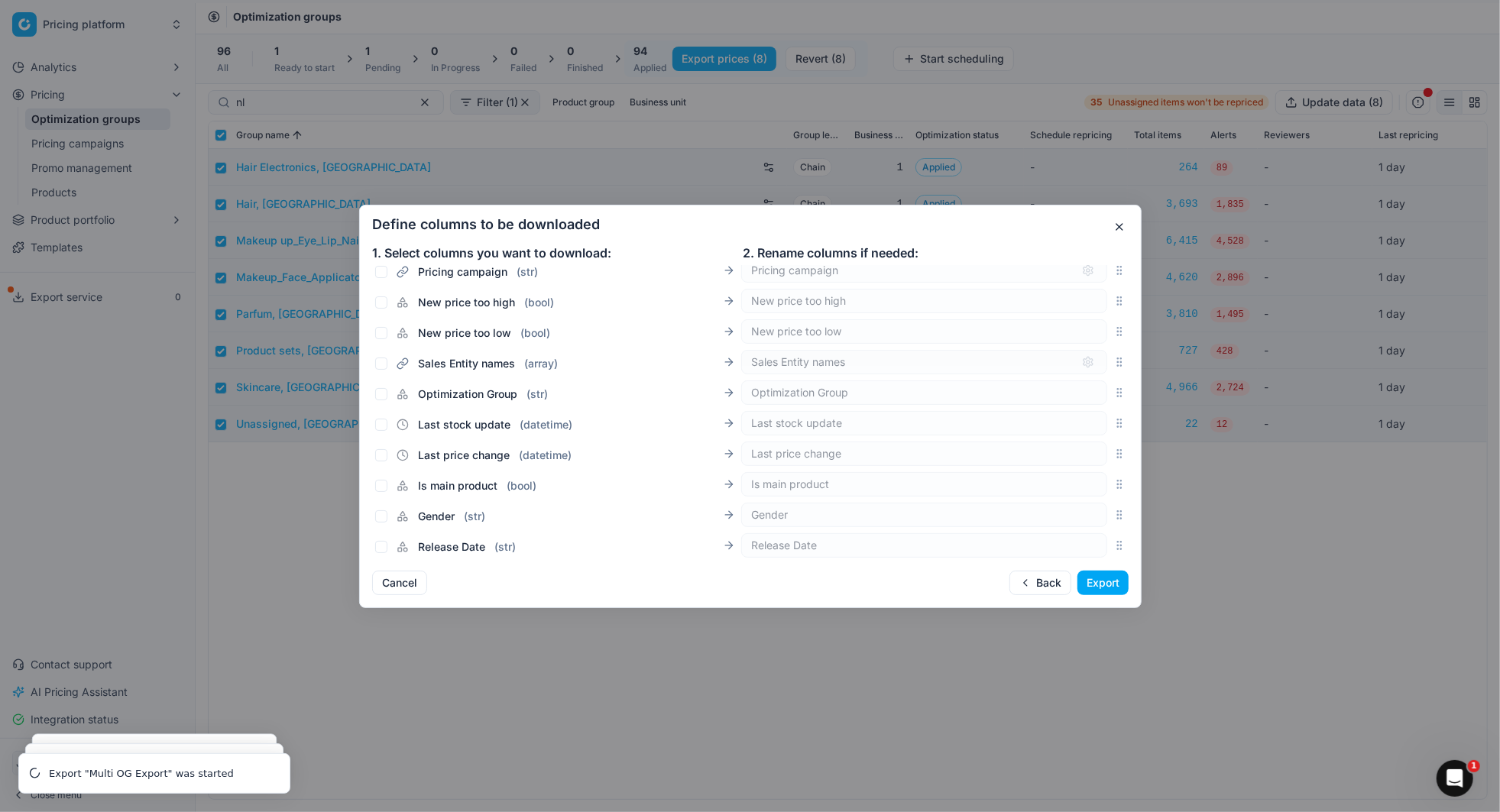
scroll to position [1456, 0]
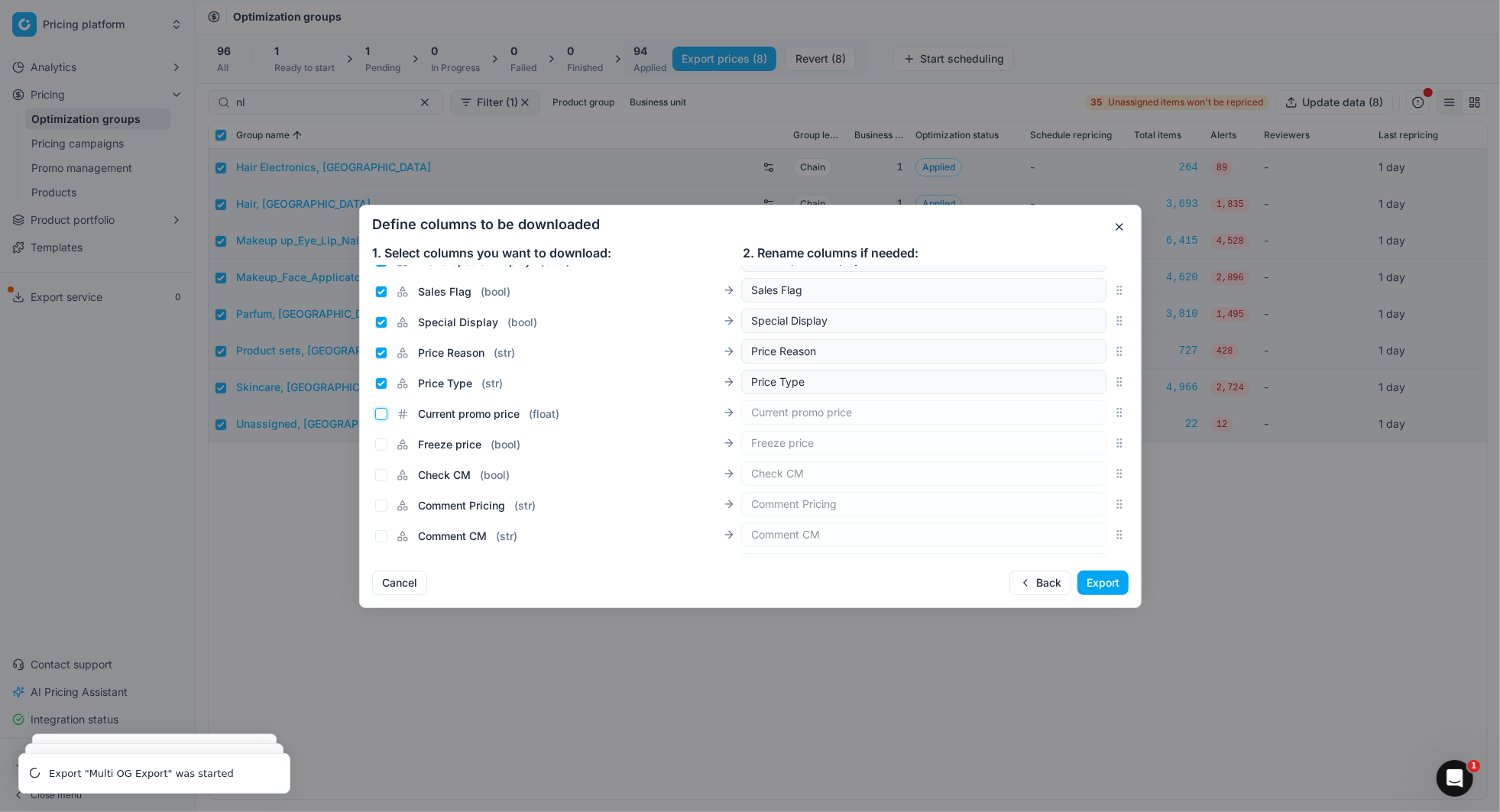
click at [381, 411] on input "Current promo price ( float )" at bounding box center [381, 413] width 12 height 12
checkbox input "true"
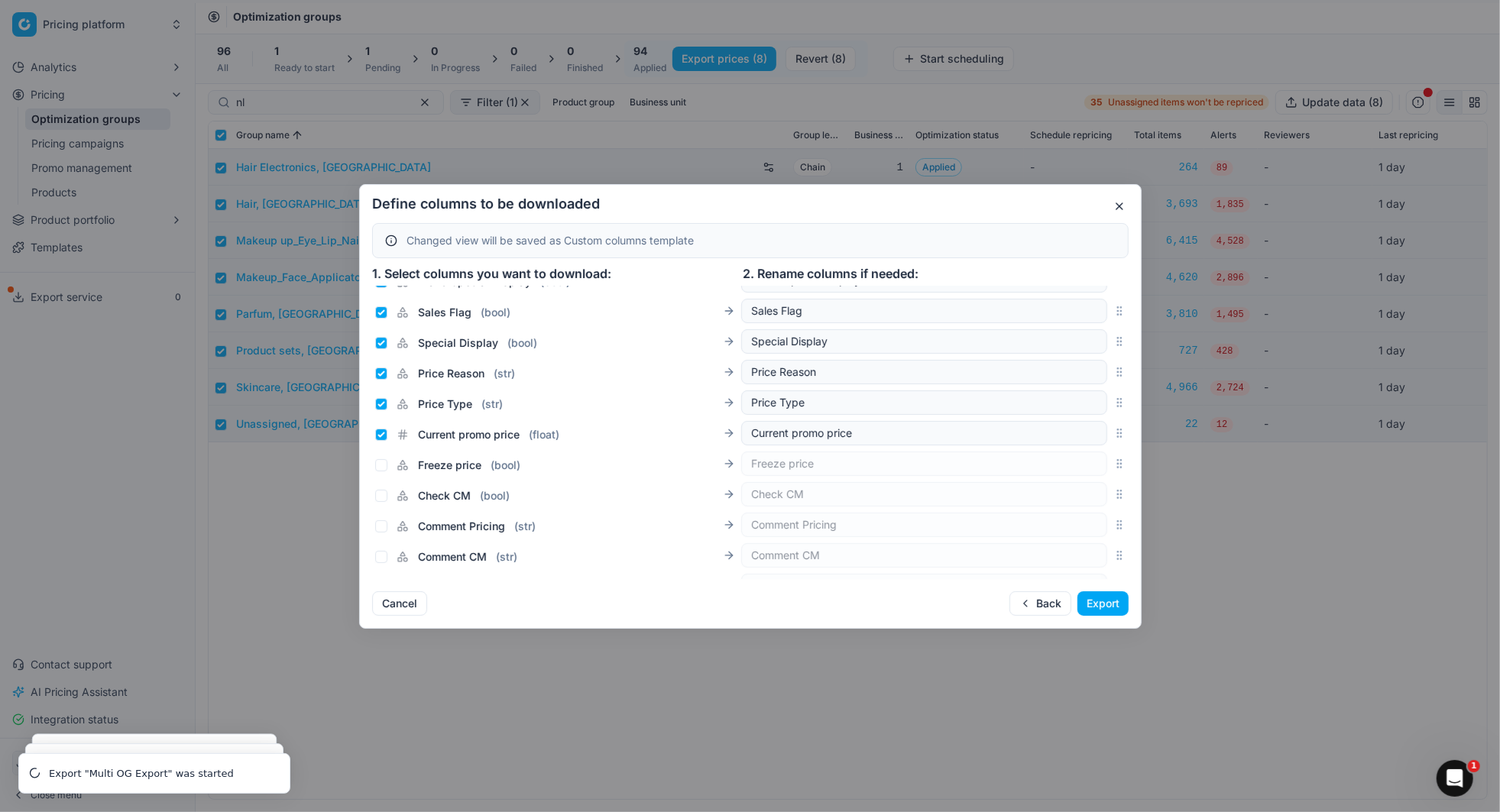
scroll to position [2556, 0]
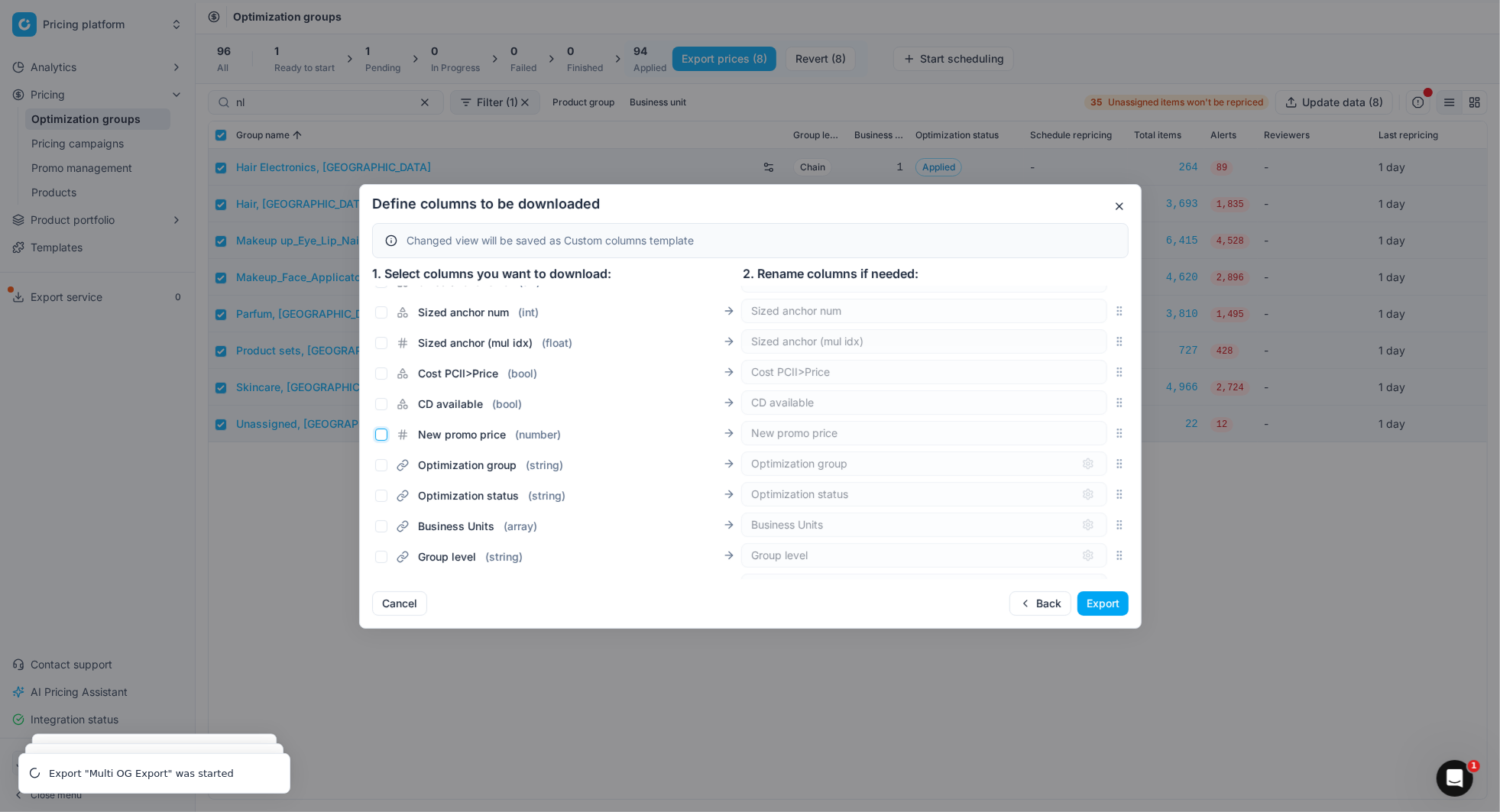
click at [384, 436] on input "New promo price ( number )" at bounding box center [381, 434] width 12 height 12
checkbox input "true"
drag, startPoint x: 730, startPoint y: 432, endPoint x: 730, endPoint y: 390, distance: 42.0
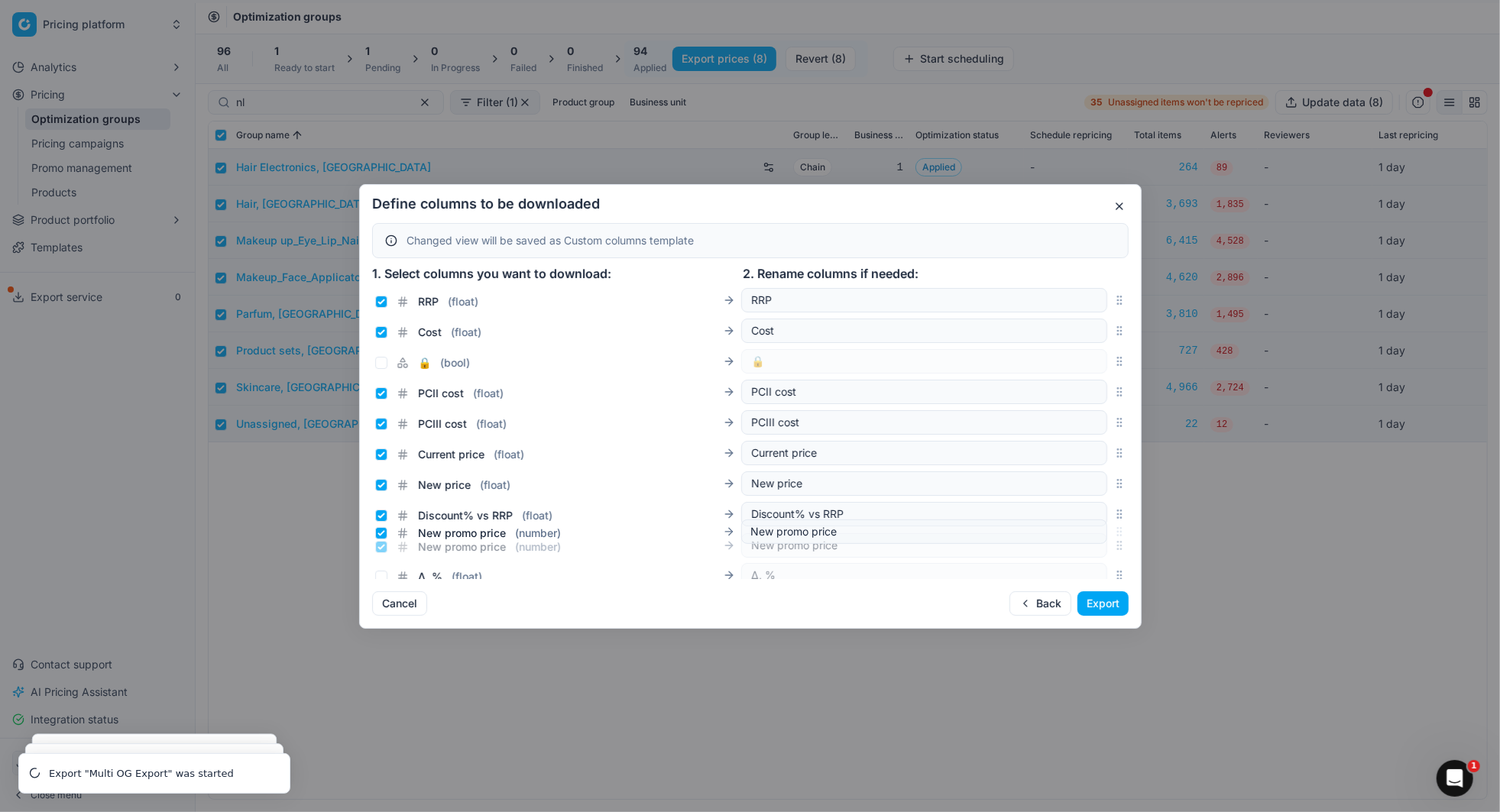
scroll to position [224, 0]
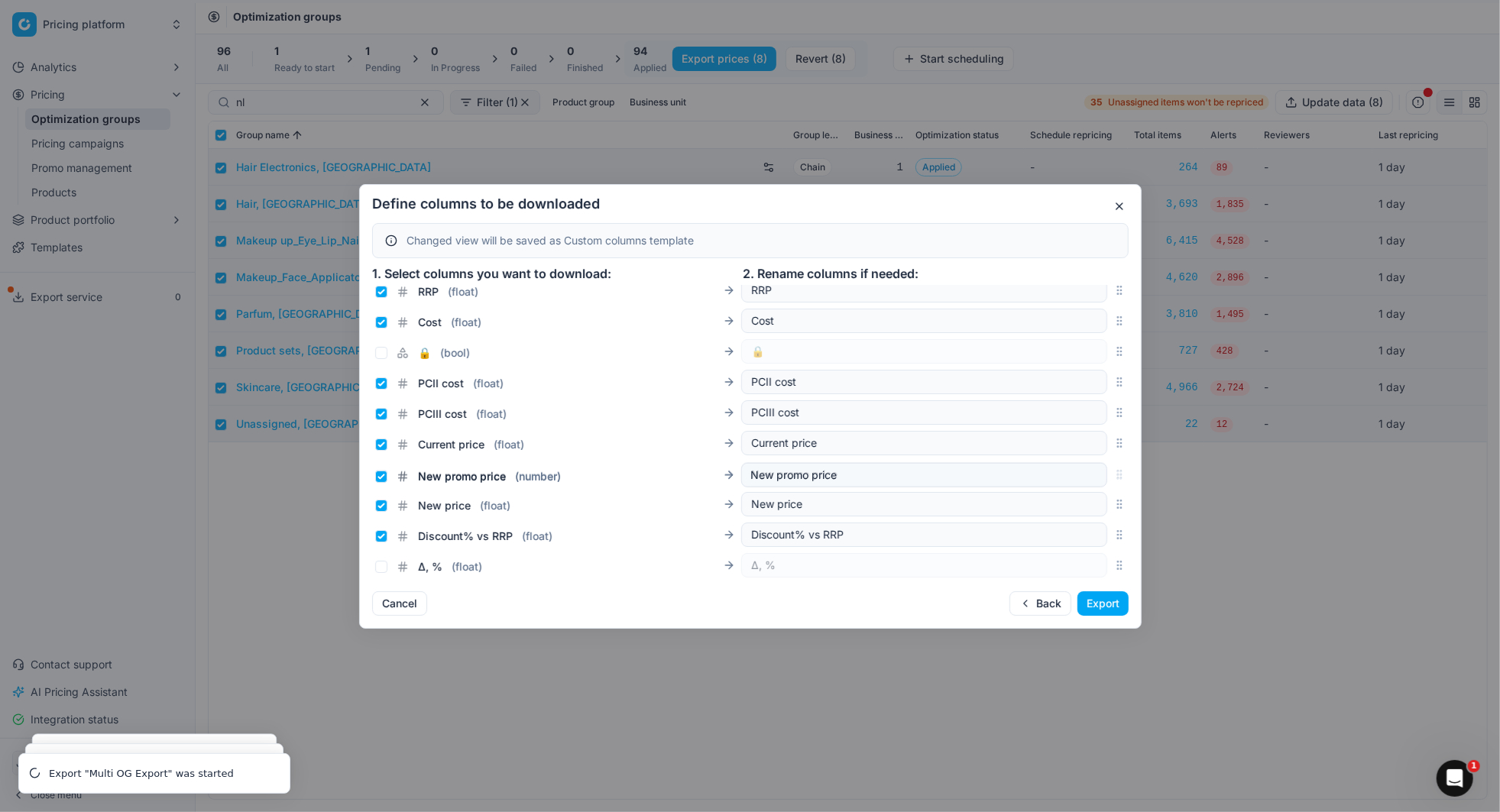
drag, startPoint x: 1120, startPoint y: 435, endPoint x: 1071, endPoint y: 479, distance: 65.9
click at [1071, 479] on div "New promo price ( number ) New promo price" at bounding box center [750, 474] width 756 height 31
click at [382, 509] on input "New price ( float )" at bounding box center [381, 505] width 12 height 12
checkbox input "false"
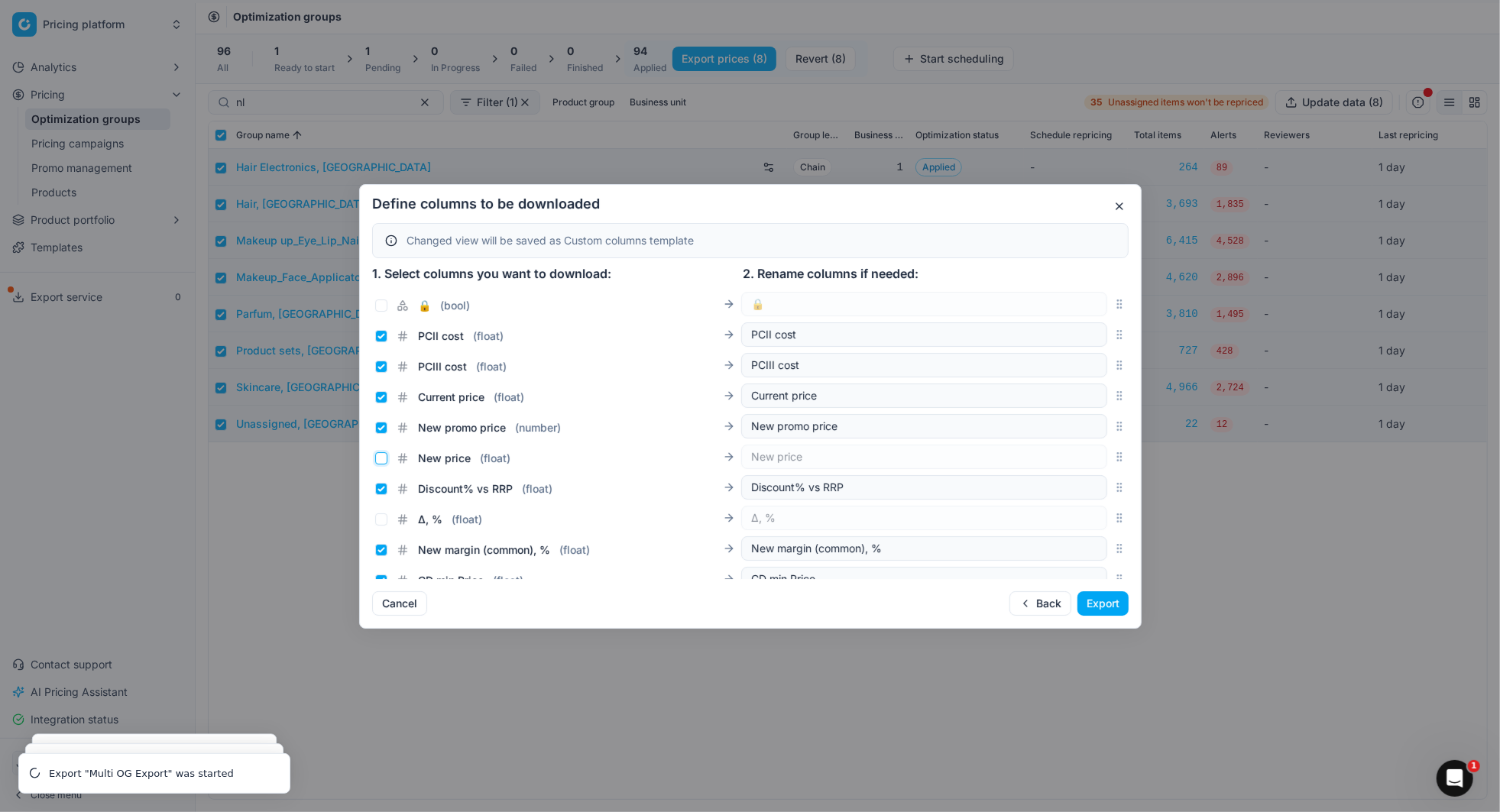
scroll to position [268, 0]
click at [377, 399] on input "Current price ( float )" at bounding box center [381, 400] width 12 height 12
checkbox input "false"
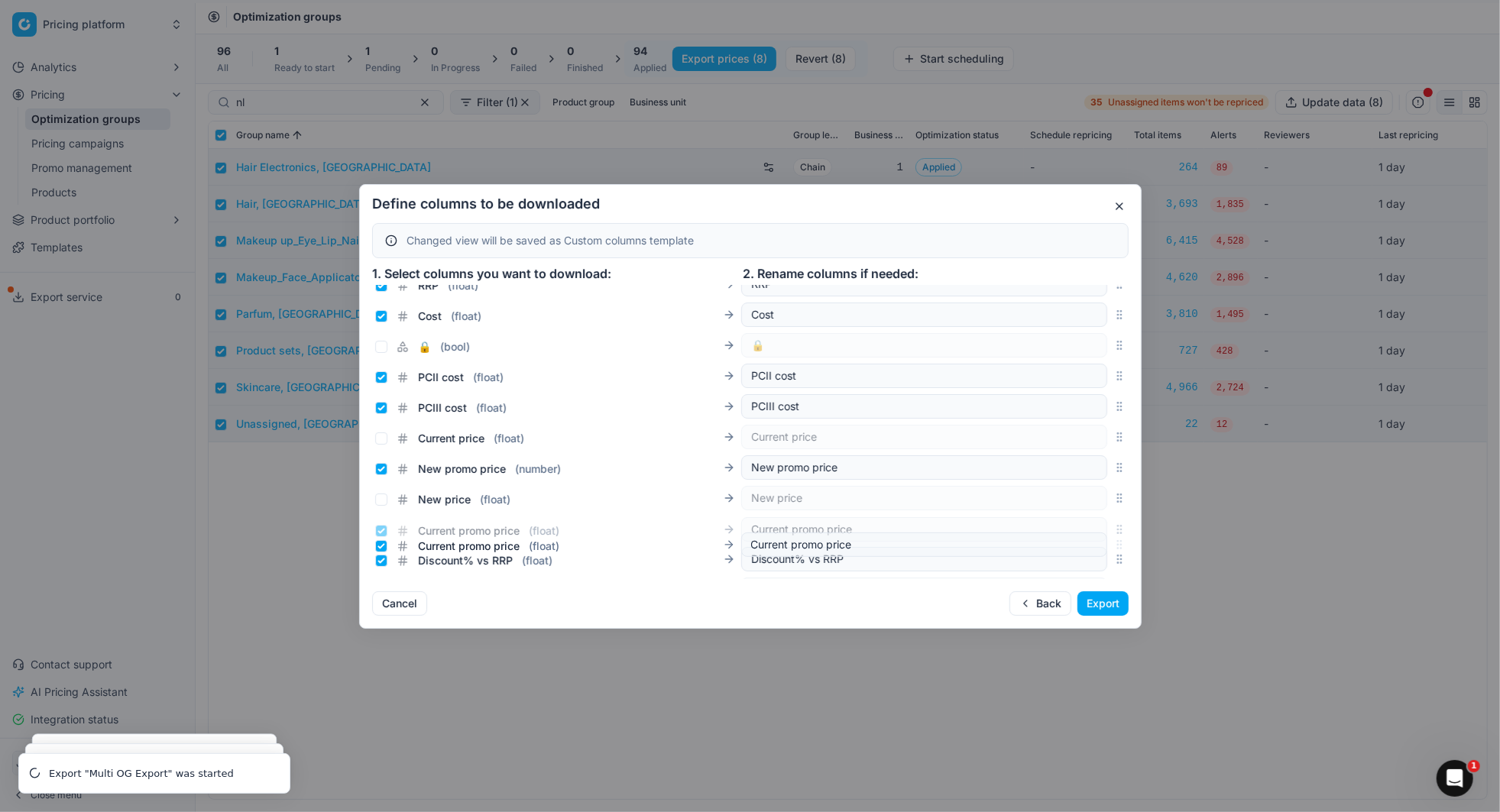
scroll to position [252, 0]
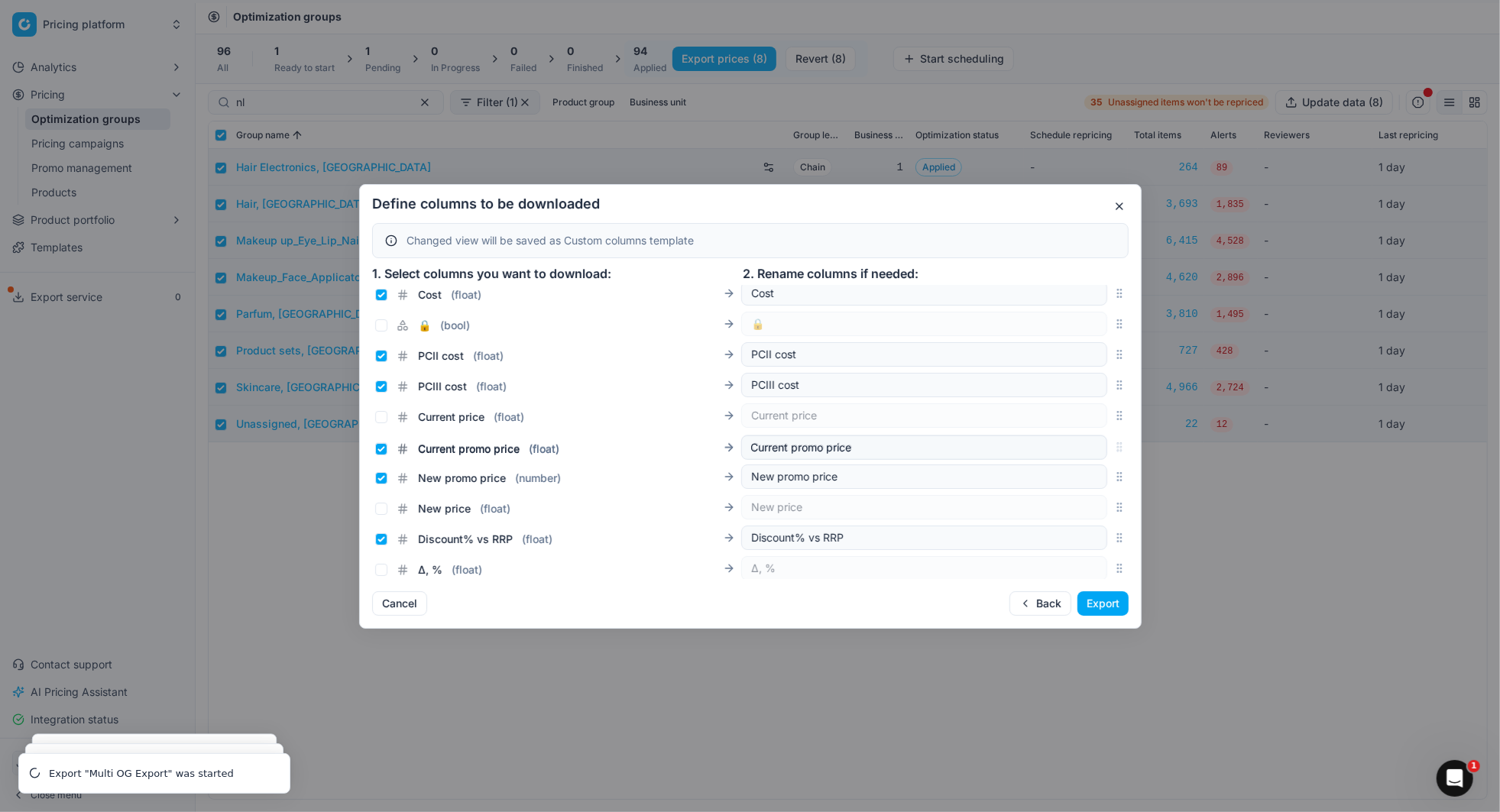
drag, startPoint x: 1121, startPoint y: 432, endPoint x: 1077, endPoint y: 448, distance: 46.8
click at [1077, 448] on div "Current promo price ( float ) Current promo price" at bounding box center [750, 447] width 756 height 31
click at [1116, 606] on button "Export" at bounding box center [1102, 603] width 51 height 24
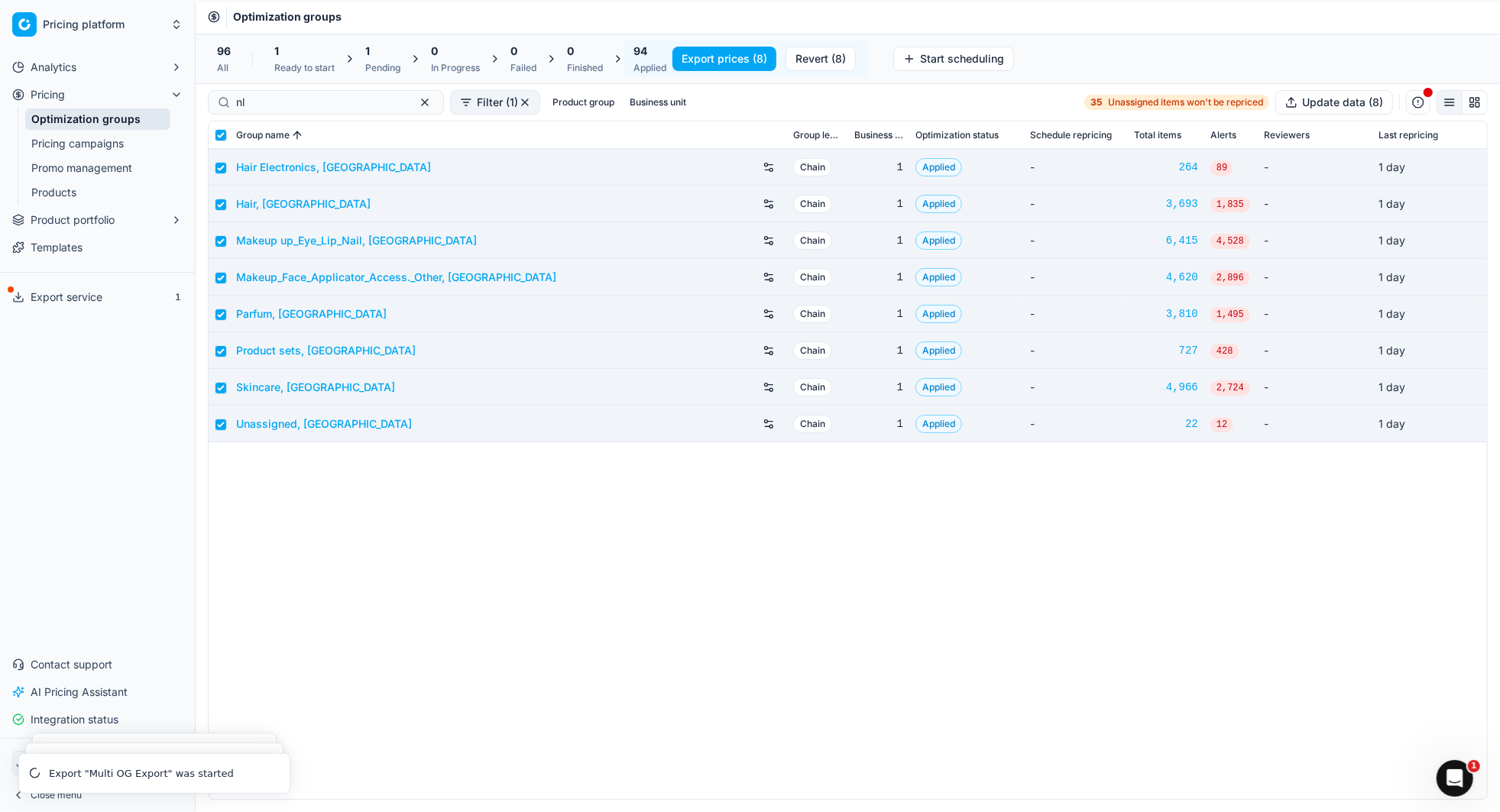
click at [90, 301] on span "Export service" at bounding box center [66, 297] width 72 height 15
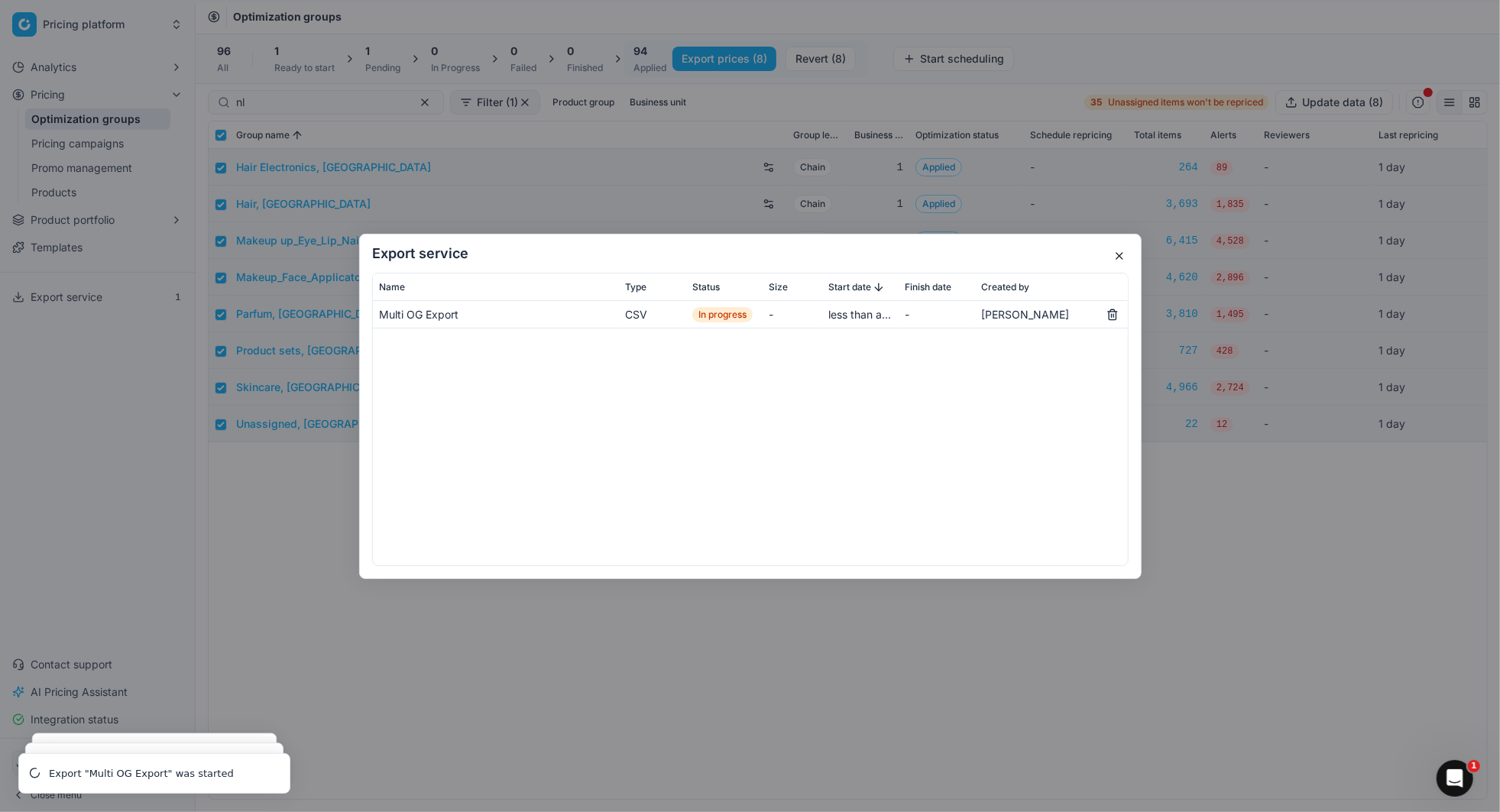
drag, startPoint x: 680, startPoint y: 248, endPoint x: 664, endPoint y: 249, distance: 16.0
click at [664, 249] on h2 "Export service" at bounding box center [750, 253] width 756 height 13
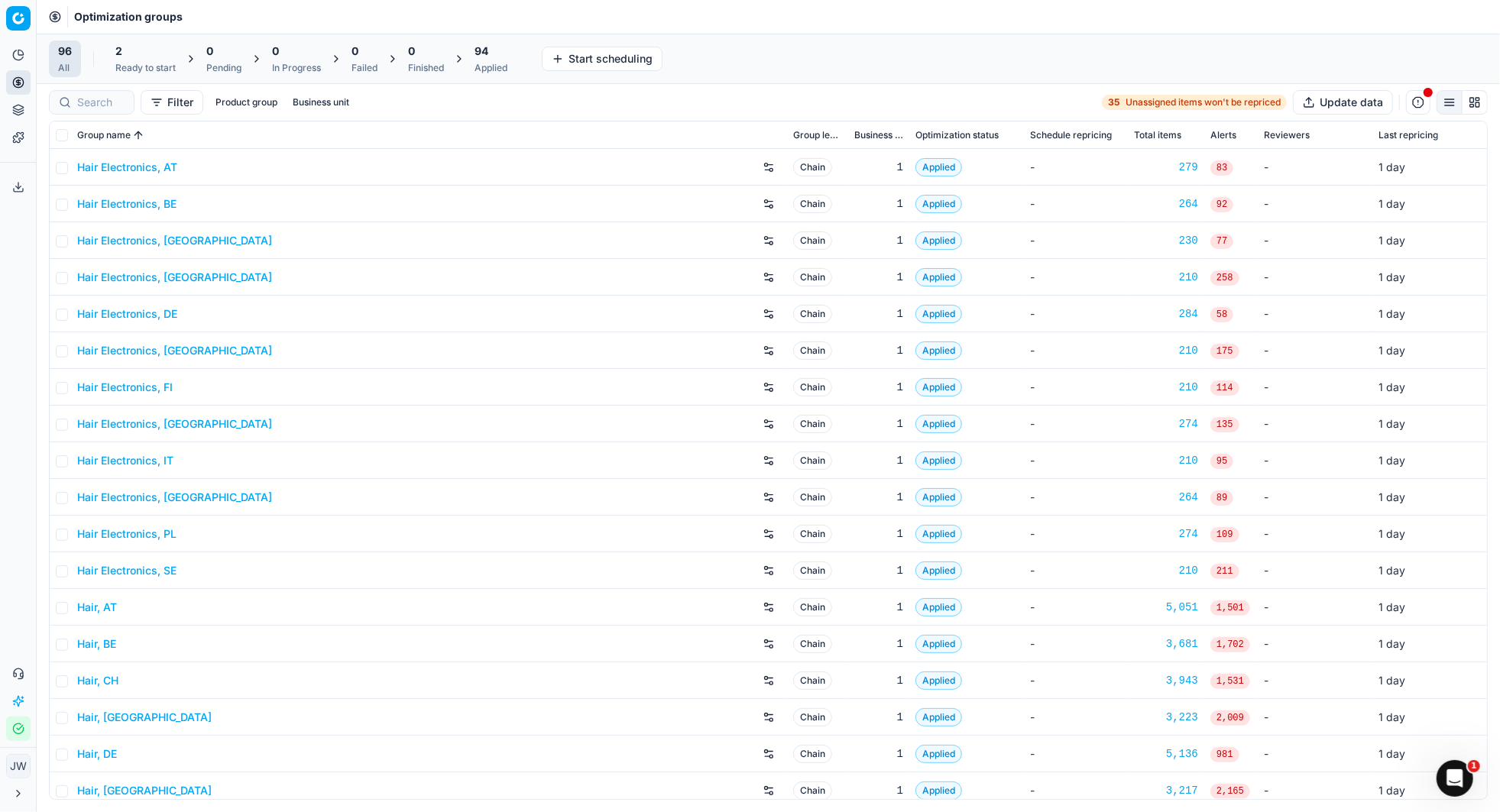
click at [13, 189] on icon at bounding box center [17, 186] width 12 height 12
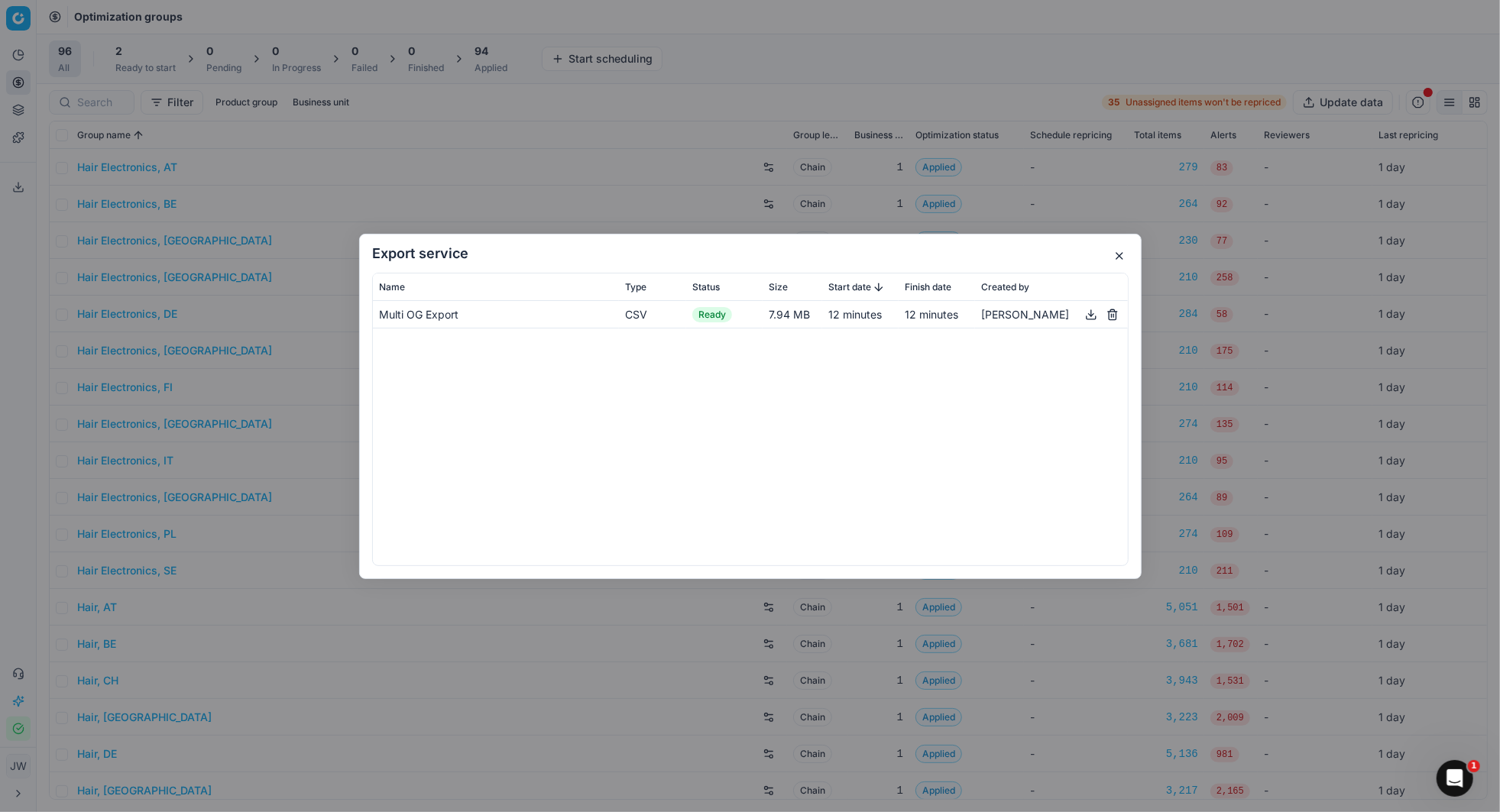
click at [1091, 313] on button "button" at bounding box center [1090, 313] width 18 height 18
